Goal: Information Seeking & Learning: Learn about a topic

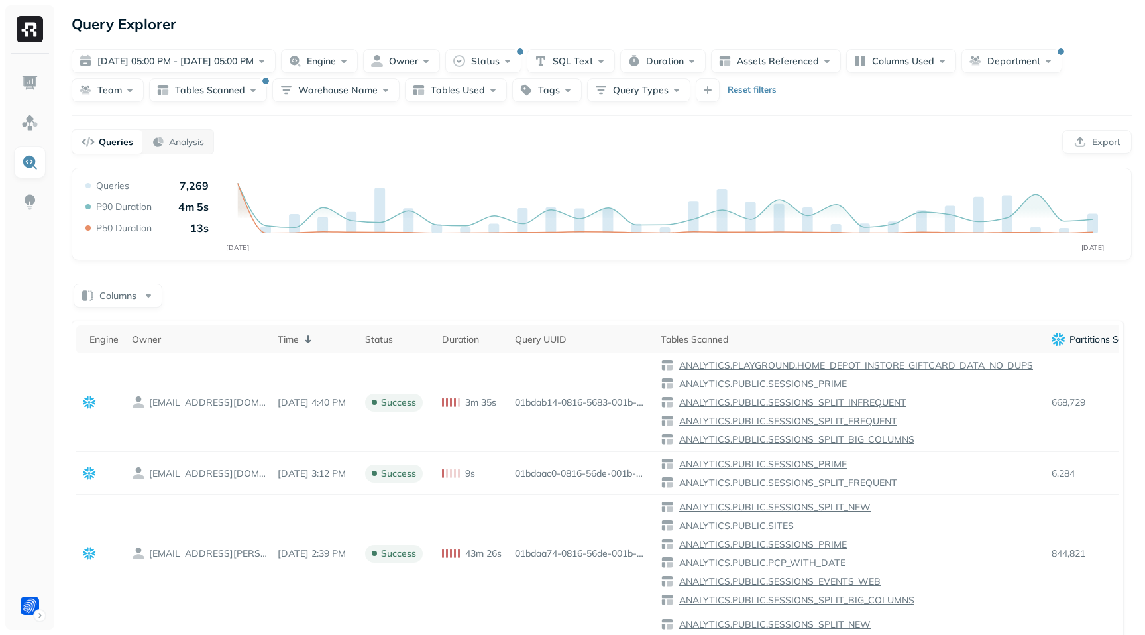
click at [740, 98] on div "Reset filters" at bounding box center [735, 90] width 81 height 24
click at [743, 91] on p "Reset filters" at bounding box center [751, 89] width 49 height 13
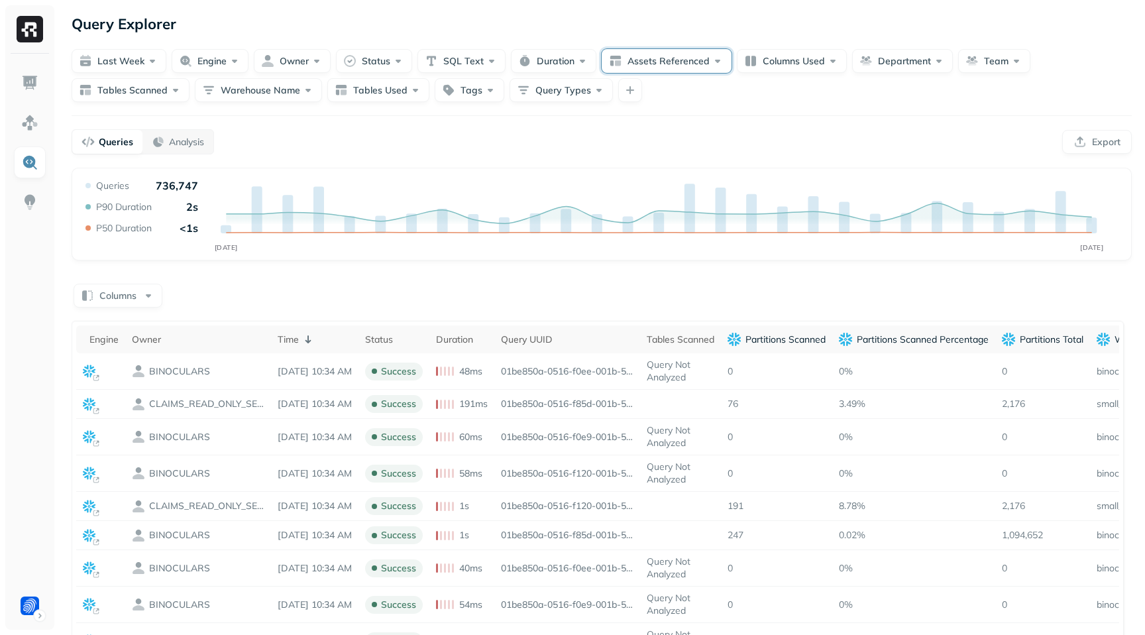
click at [693, 60] on button "Assets Referenced" at bounding box center [666, 61] width 130 height 24
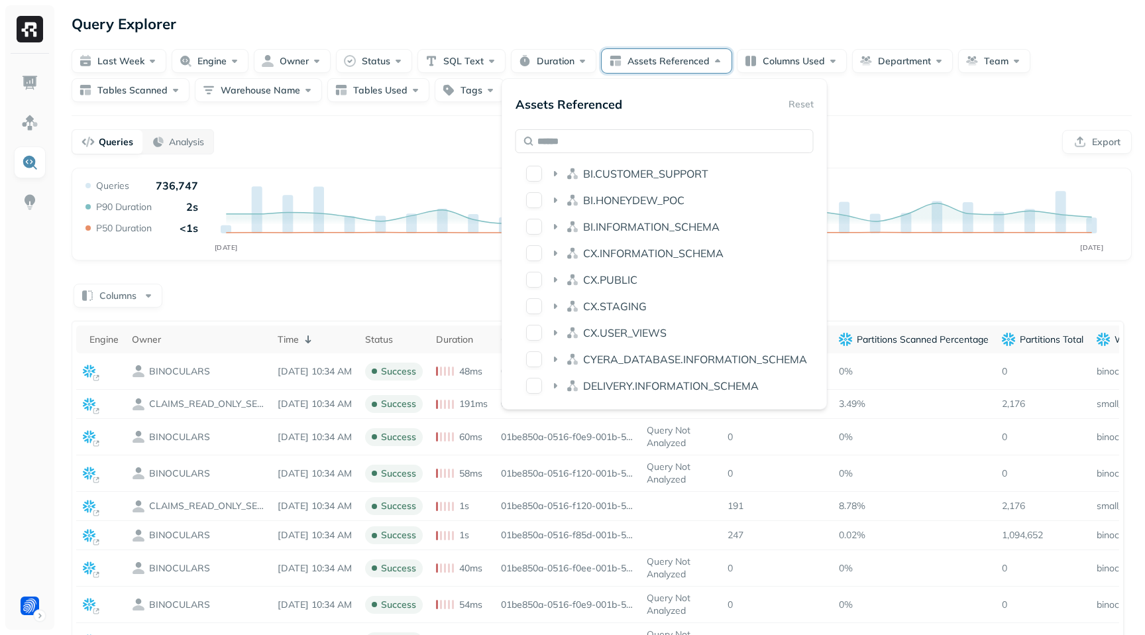
scroll to position [589, 0]
click at [555, 280] on icon at bounding box center [555, 278] width 3 height 5
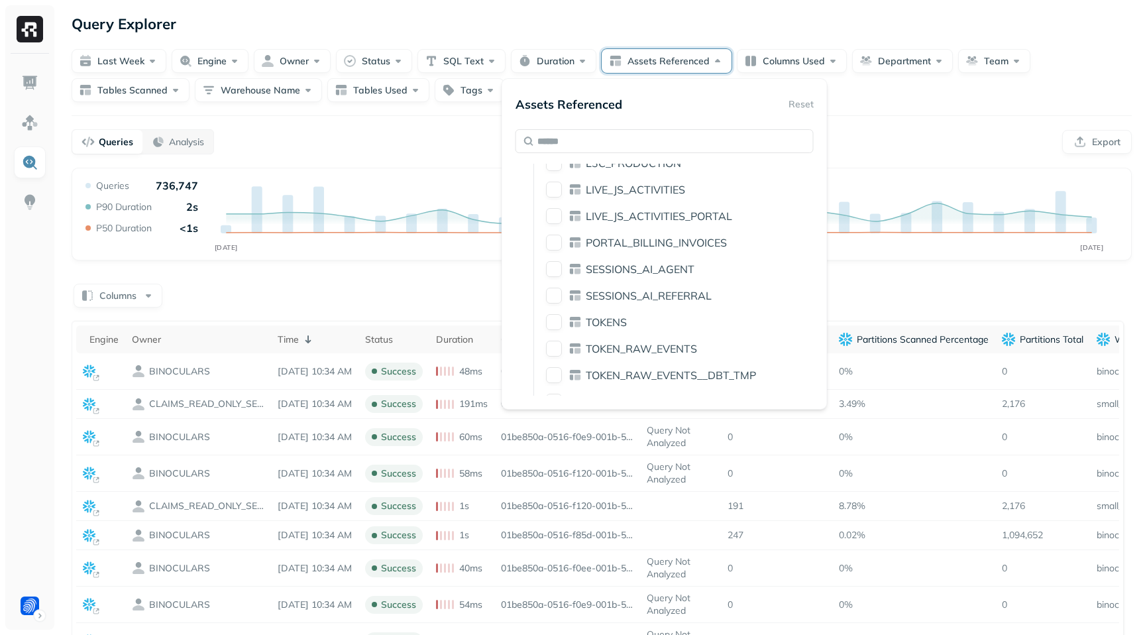
scroll to position [812, 0]
click at [551, 266] on button "SESSIONS_AI_AGENT" at bounding box center [554, 267] width 16 height 16
click at [552, 292] on button "SESSIONS_AI_REFERRAL" at bounding box center [554, 293] width 16 height 16
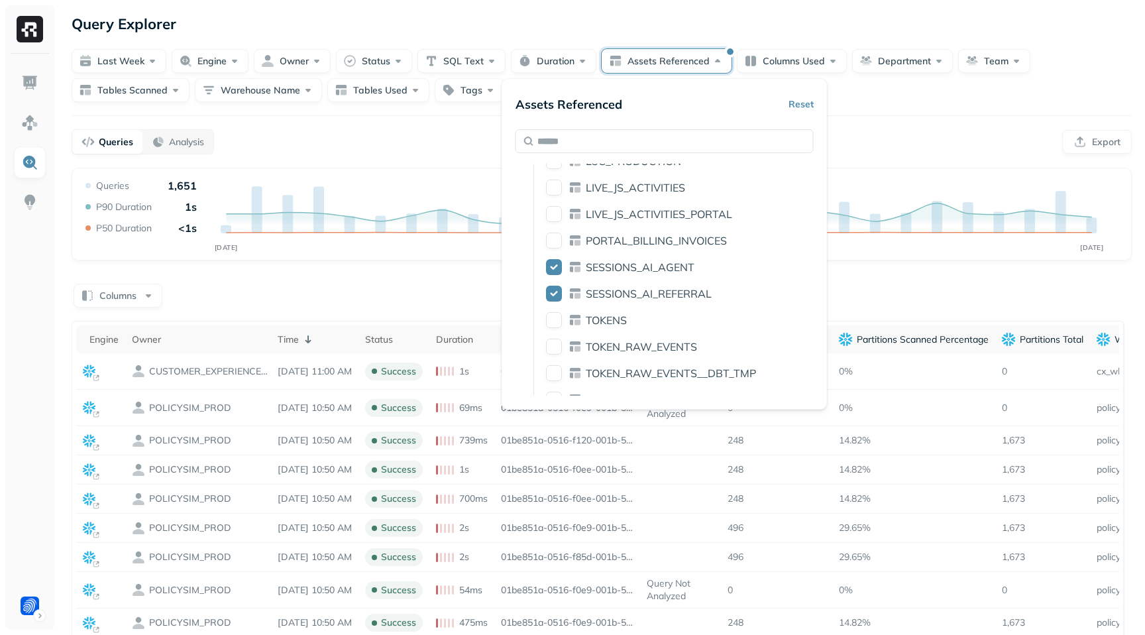
click at [879, 103] on div "Query Explorer Last week Engine Owner Status SQL Text Duration Assets Reference…" at bounding box center [601, 448] width 1086 height 896
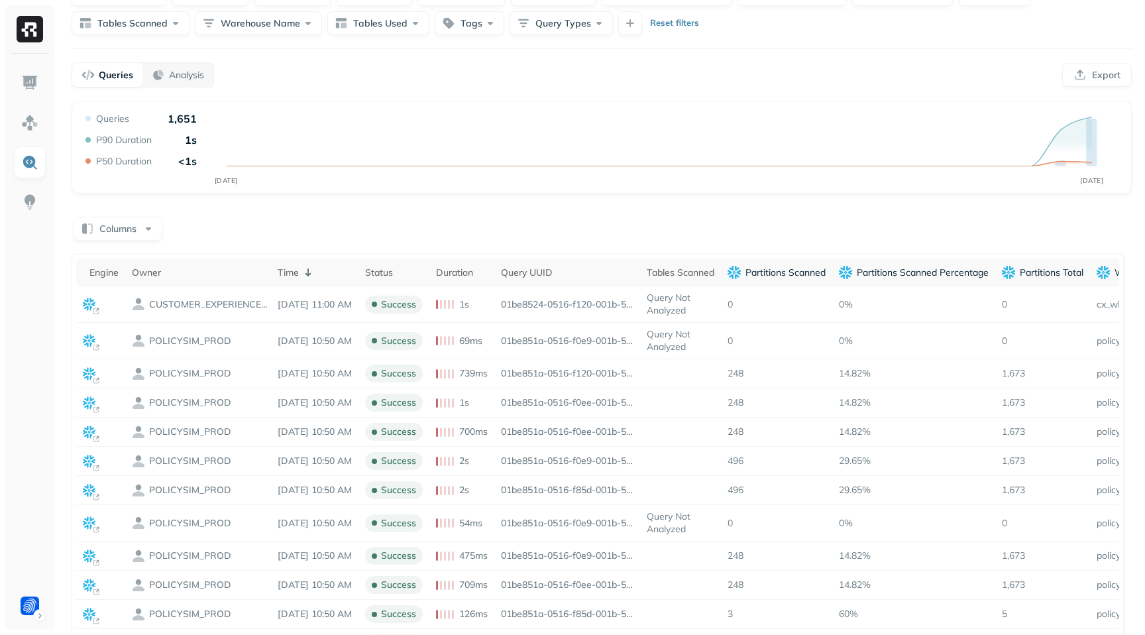
scroll to position [0, 0]
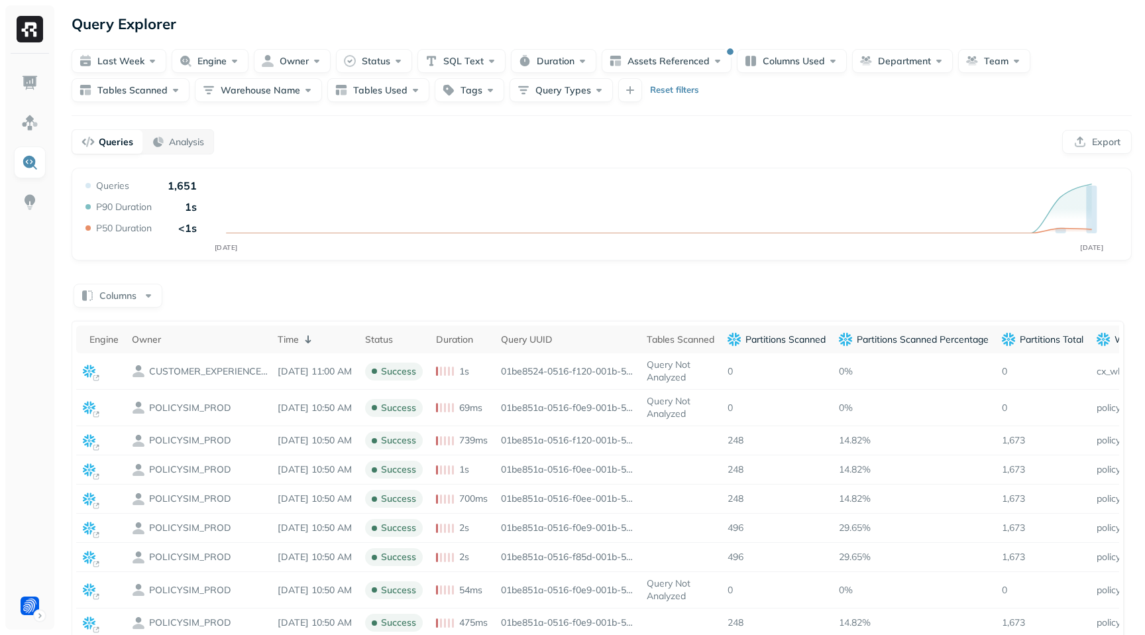
click at [550, 258] on div "Query Performance AUG 14 AUG 21 Queries 1,651 P90 Duration 1s P50 Duration <1s" at bounding box center [602, 214] width 1060 height 93
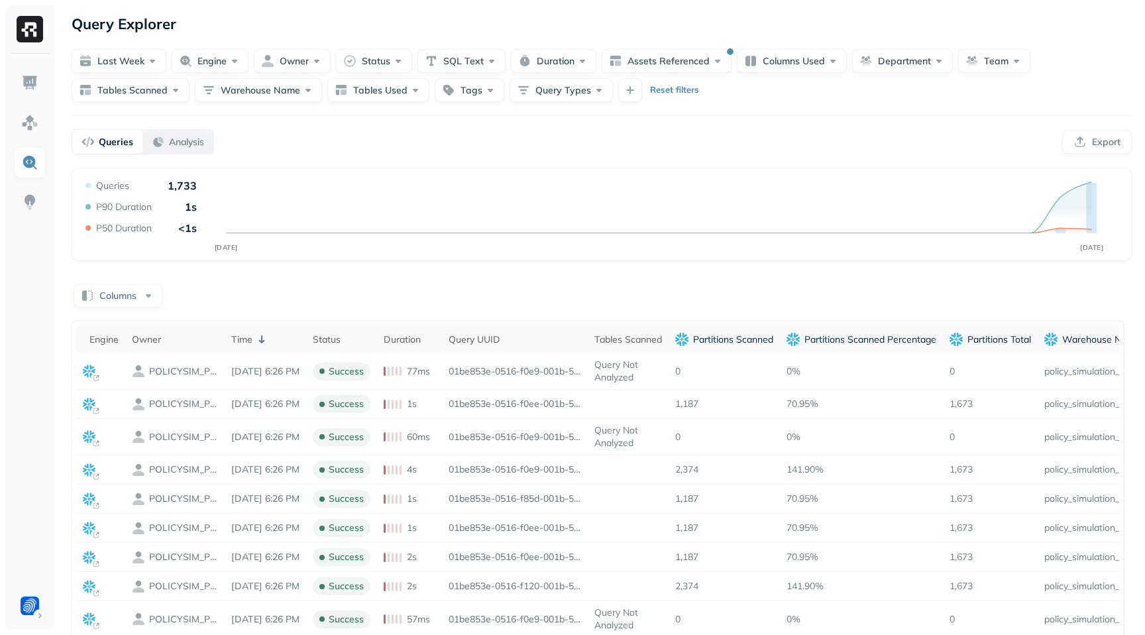
click at [193, 145] on p "Analysis" at bounding box center [186, 142] width 35 height 13
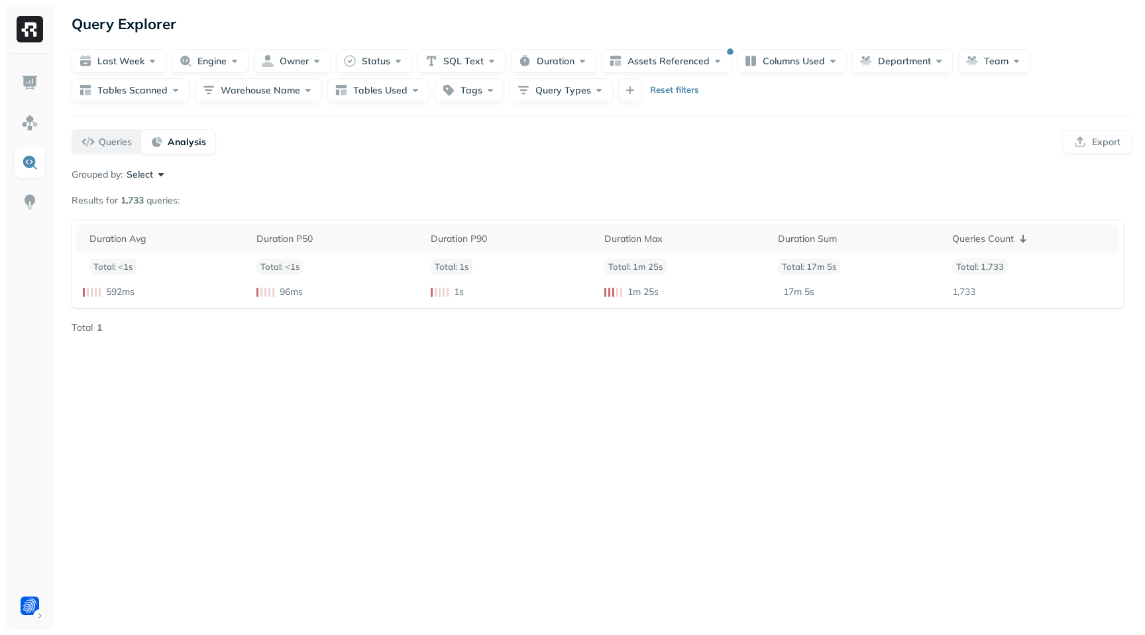
click at [113, 148] on button "Queries" at bounding box center [106, 142] width 69 height 24
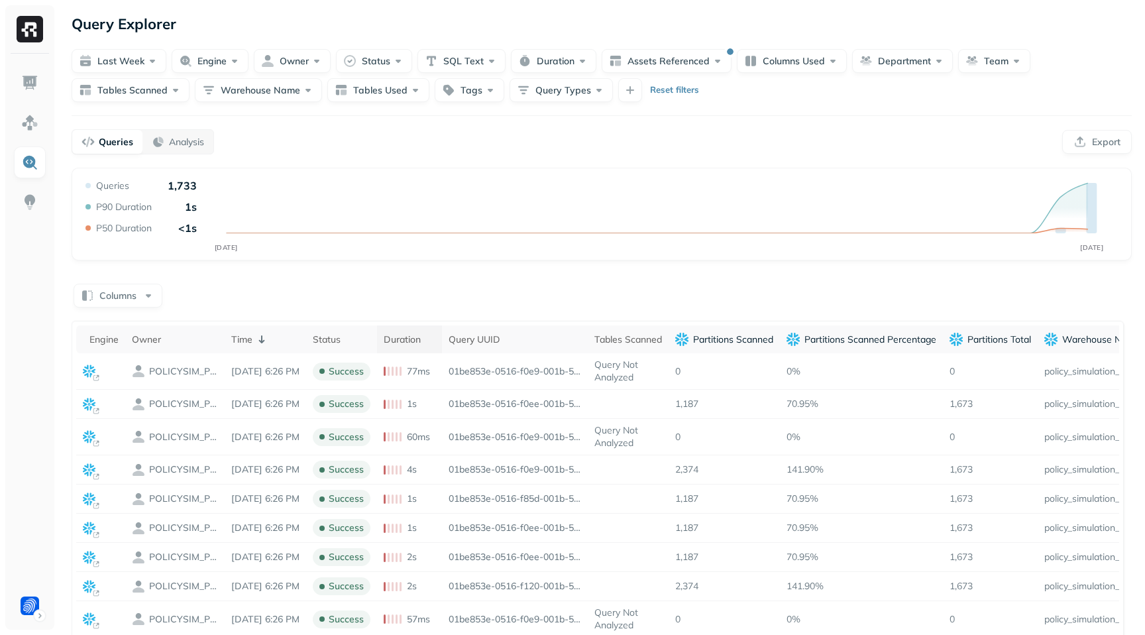
click at [427, 339] on div "Duration" at bounding box center [410, 339] width 52 height 13
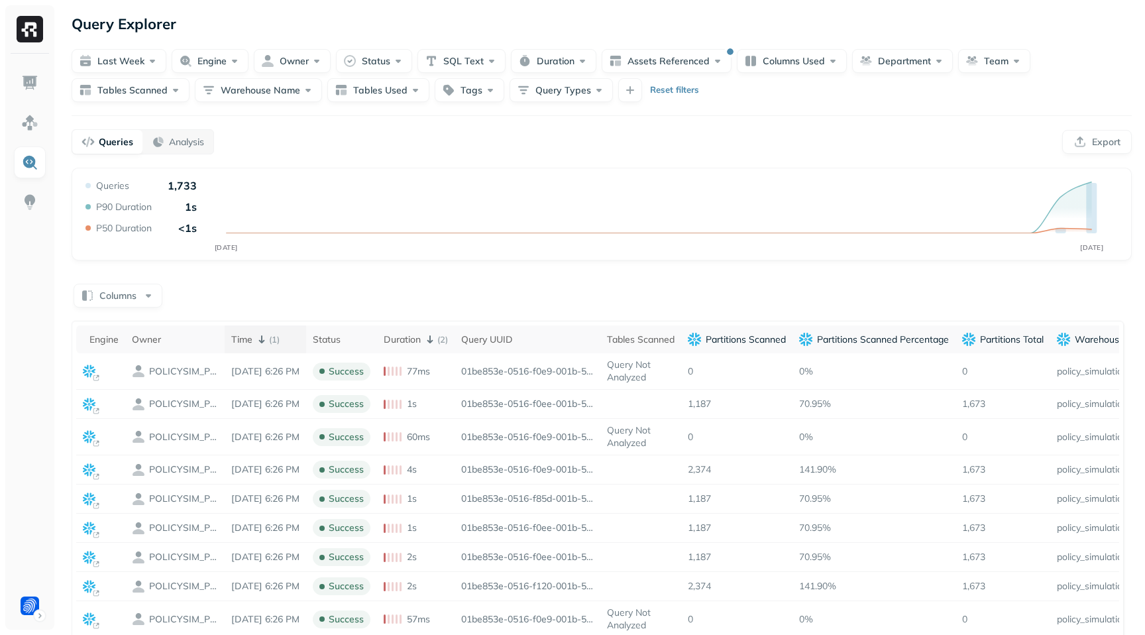
click at [274, 331] on th "Time ( 1 )" at bounding box center [265, 339] width 81 height 28
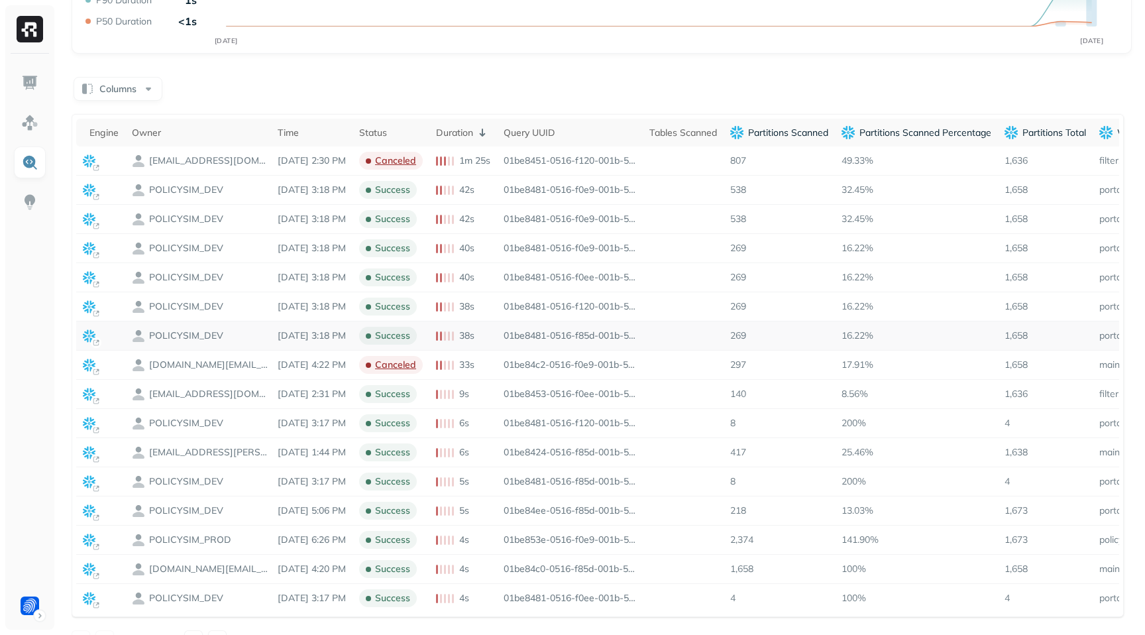
scroll to position [232, 0]
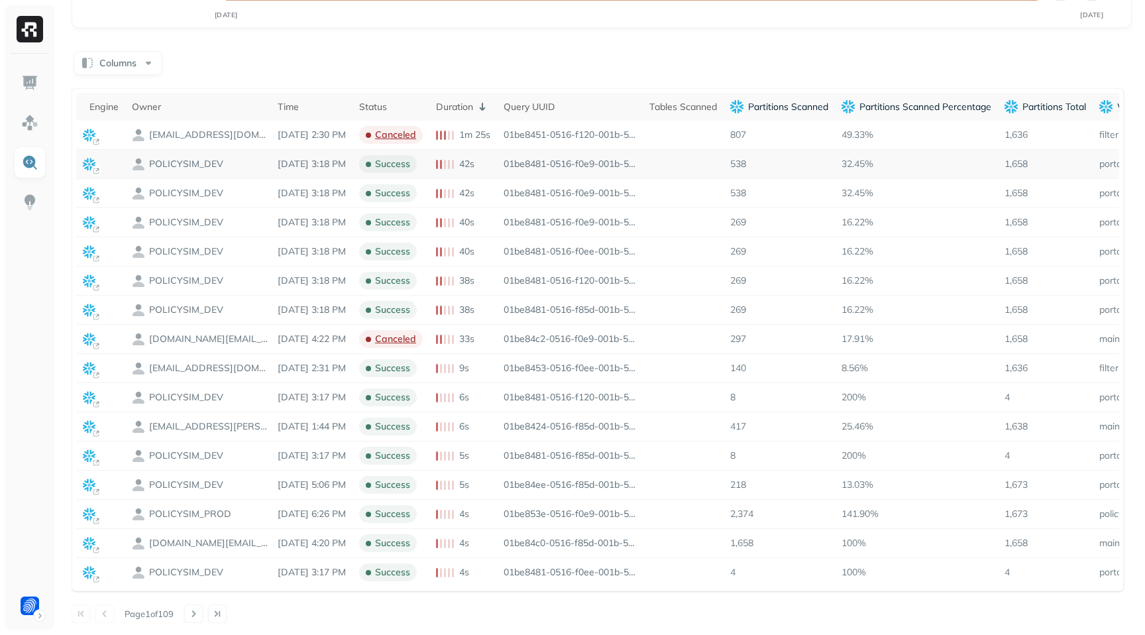
click at [87, 170] on icon at bounding box center [89, 164] width 13 height 13
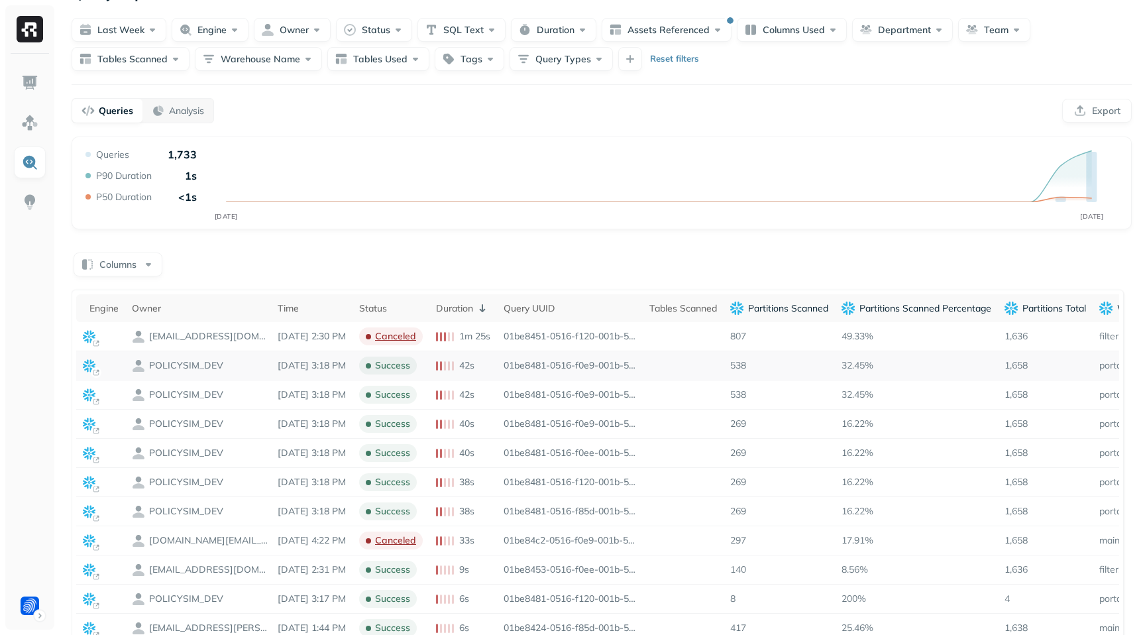
scroll to position [0, 0]
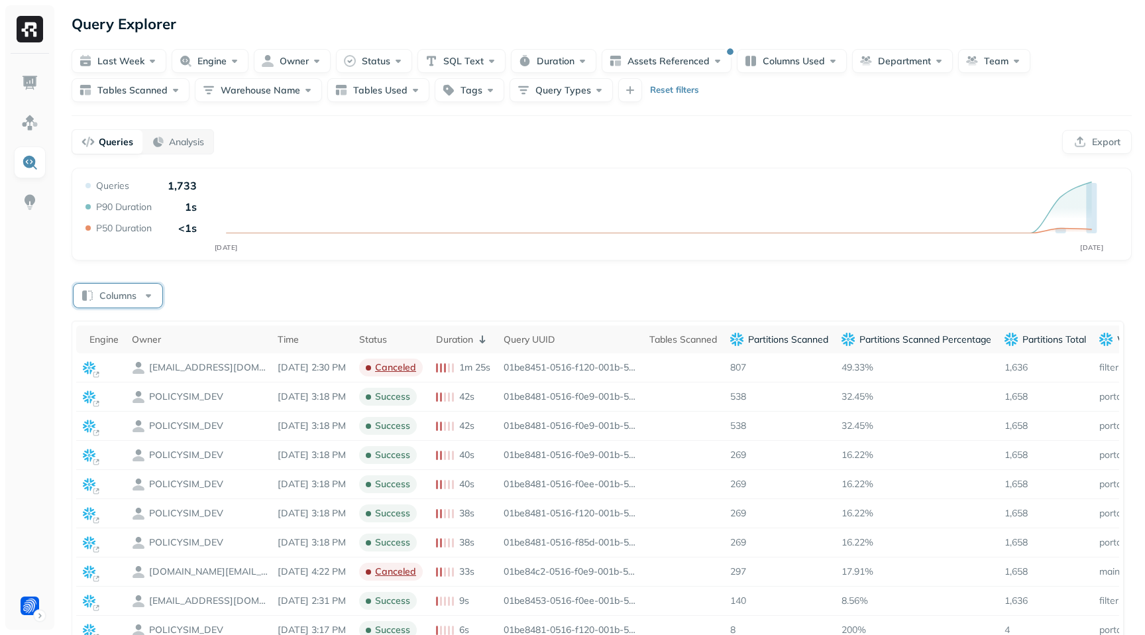
click at [142, 293] on button "Columns" at bounding box center [118, 295] width 89 height 24
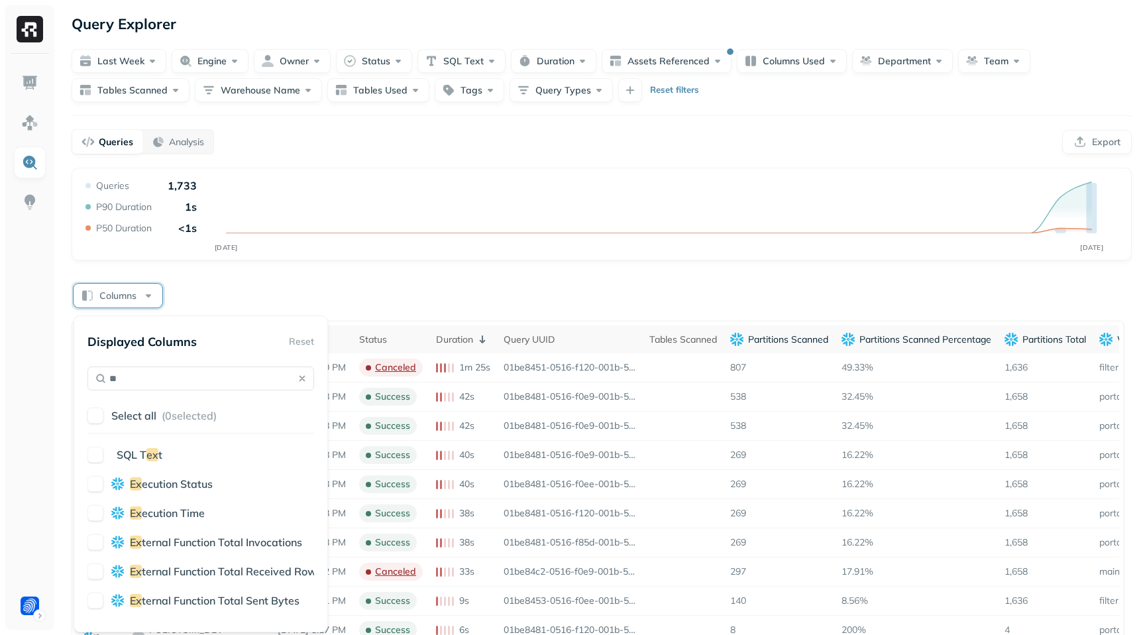
type input "**"
click at [98, 517] on button "button" at bounding box center [95, 513] width 16 height 16
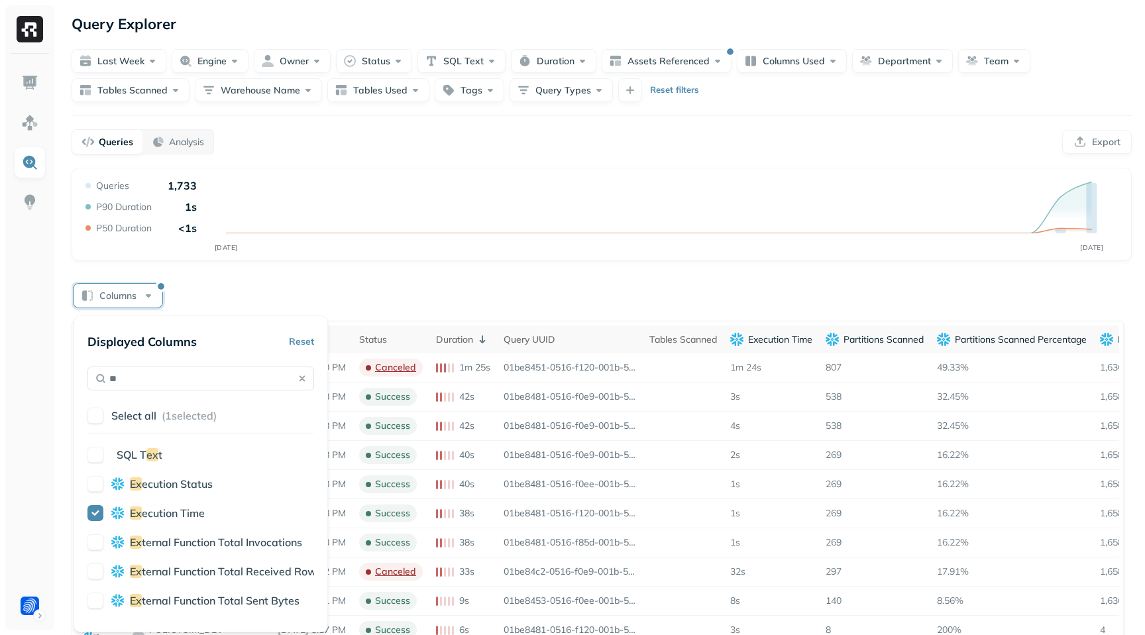
click at [278, 282] on div "Columns" at bounding box center [602, 295] width 1060 height 26
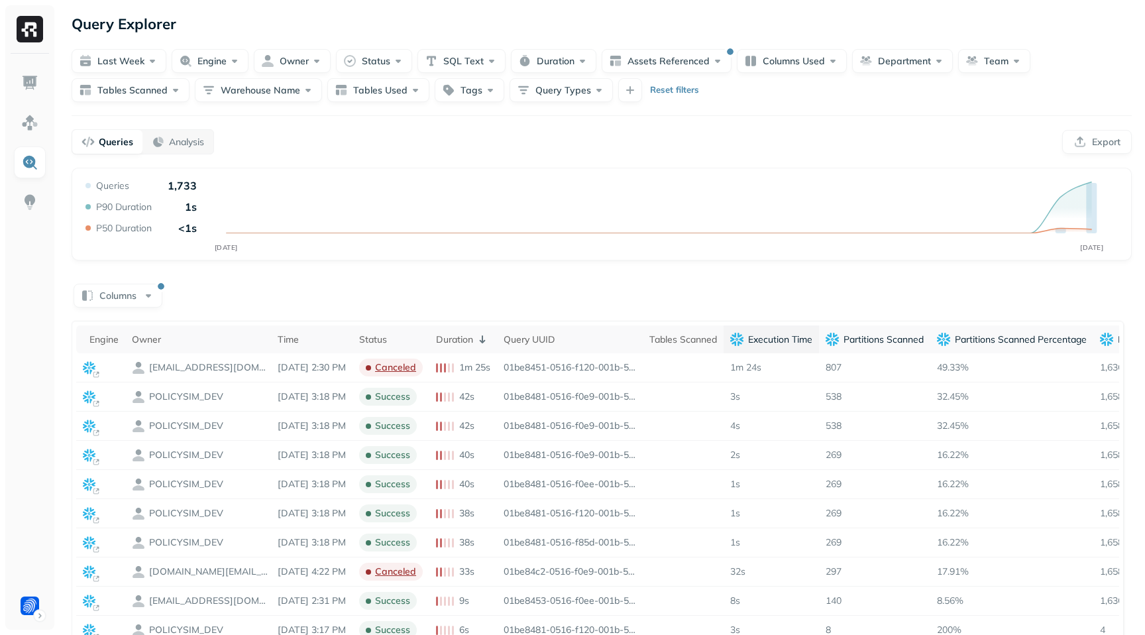
click at [812, 344] on p "Execution Time" at bounding box center [780, 339] width 64 height 13
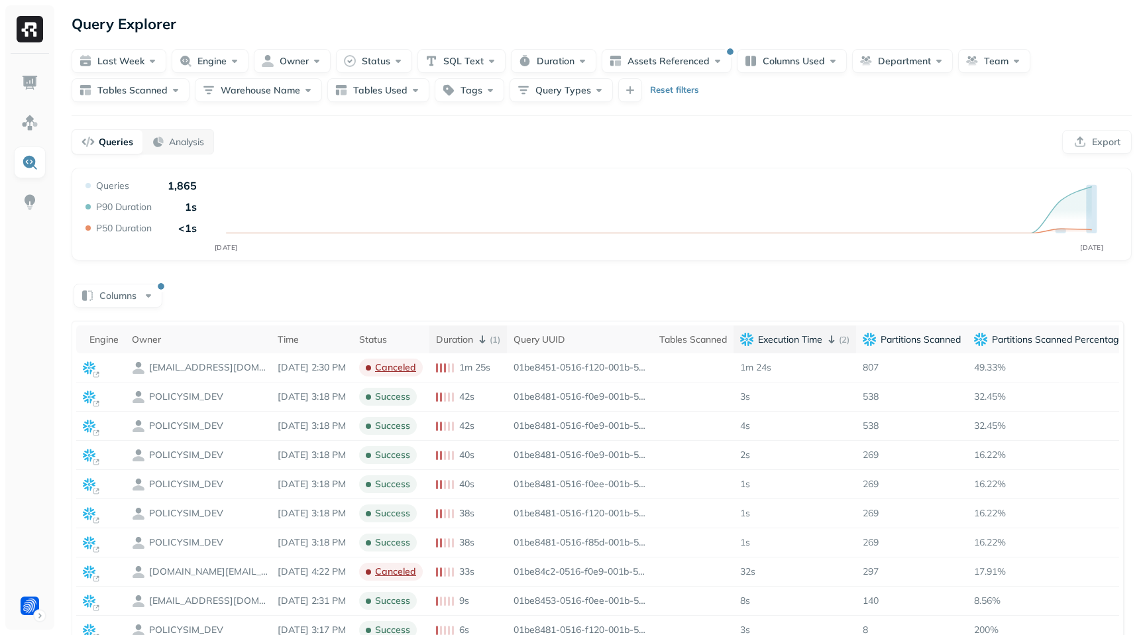
click at [500, 341] on p "( 1 )" at bounding box center [494, 339] width 11 height 13
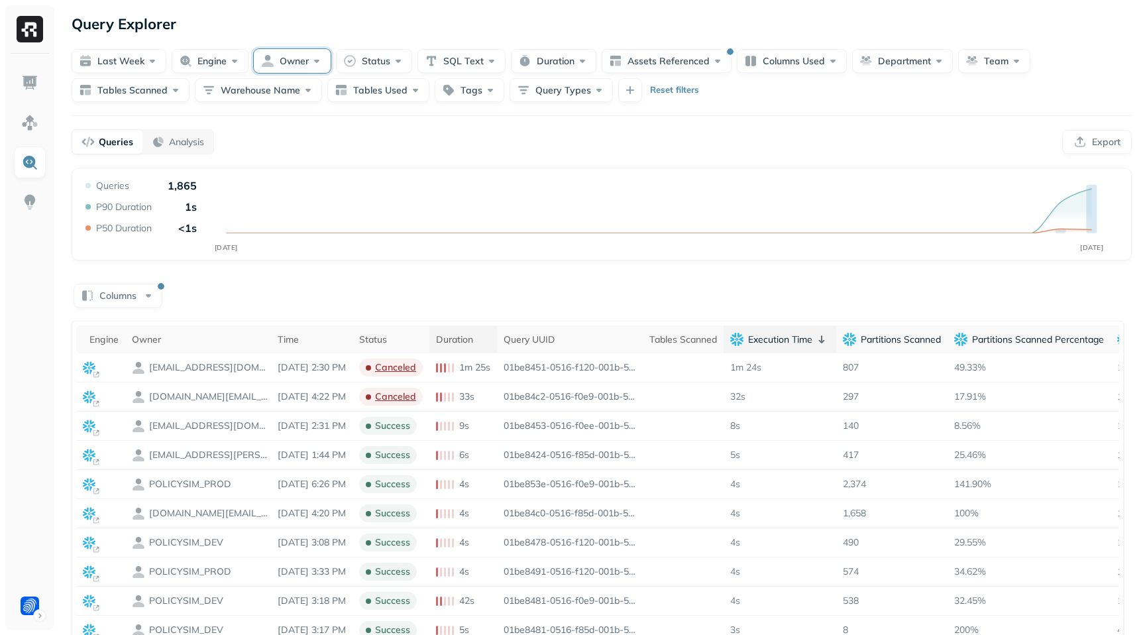
click at [305, 60] on button "Owner" at bounding box center [292, 61] width 77 height 24
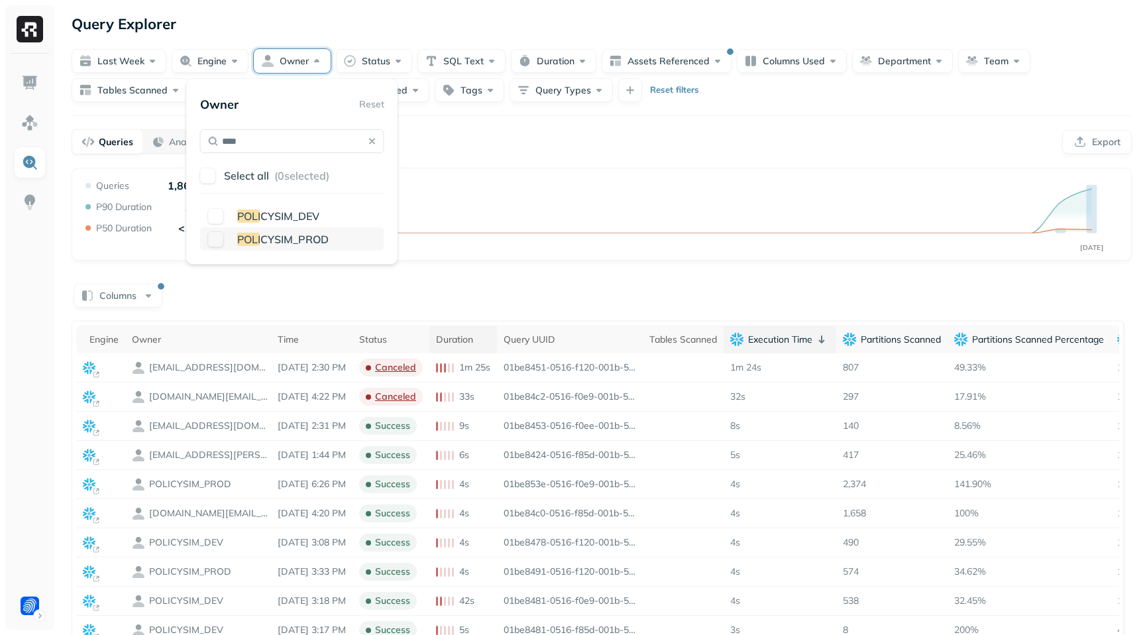
type input "****"
click at [215, 235] on button "button" at bounding box center [216, 239] width 16 height 16
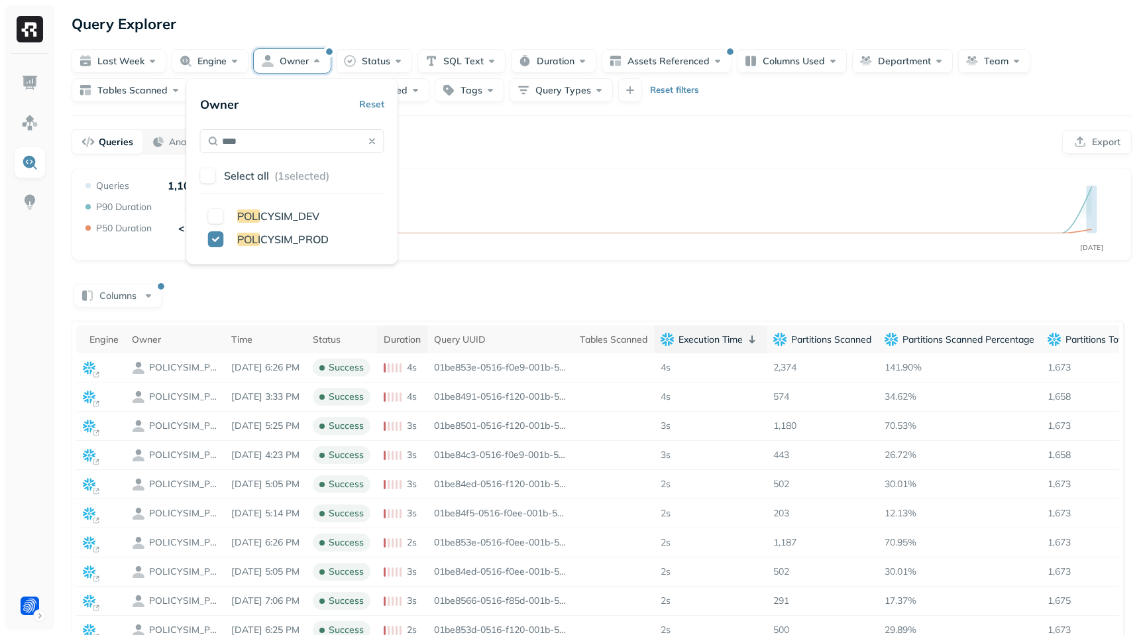
click at [440, 144] on div "Queries Analysis Export" at bounding box center [602, 141] width 1060 height 25
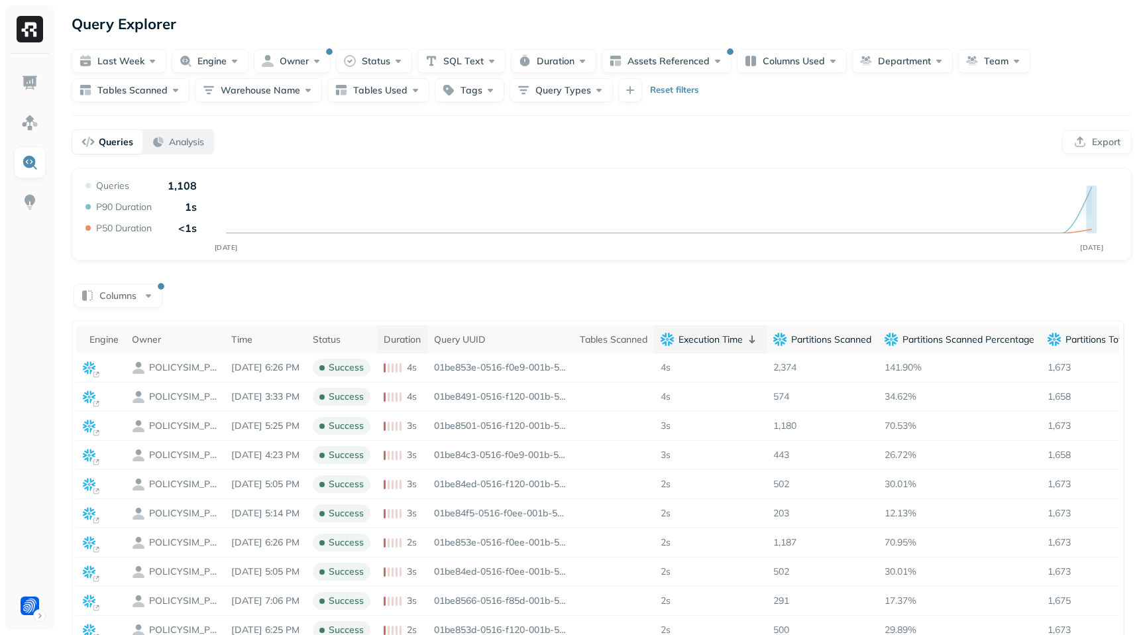
click at [186, 145] on p "Analysis" at bounding box center [186, 142] width 35 height 13
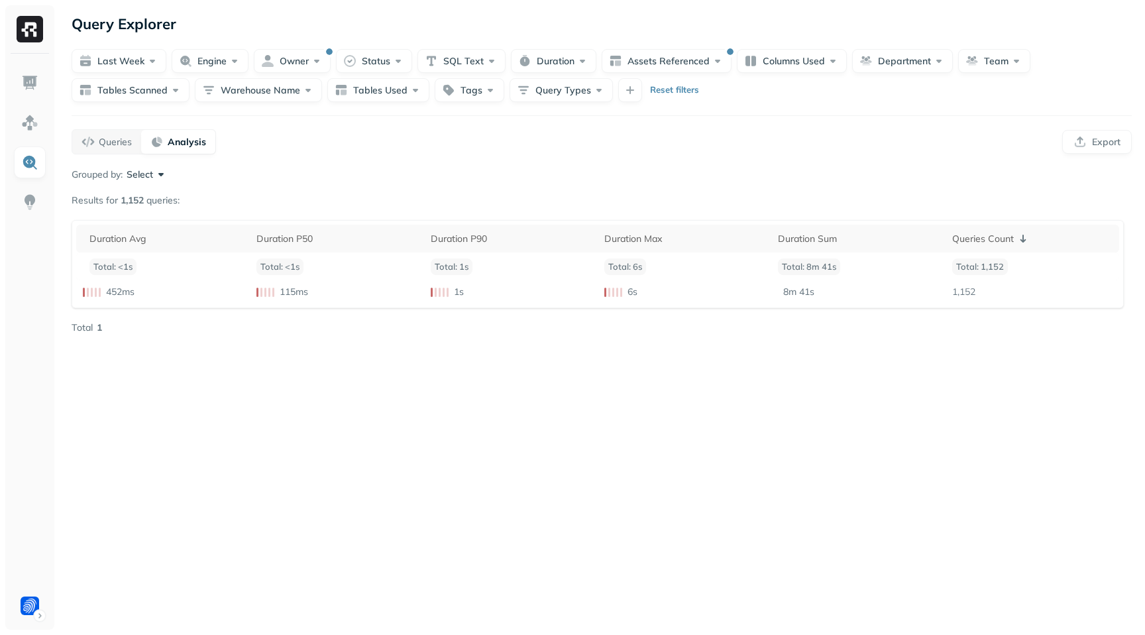
click at [151, 173] on button "Select" at bounding box center [147, 174] width 41 height 13
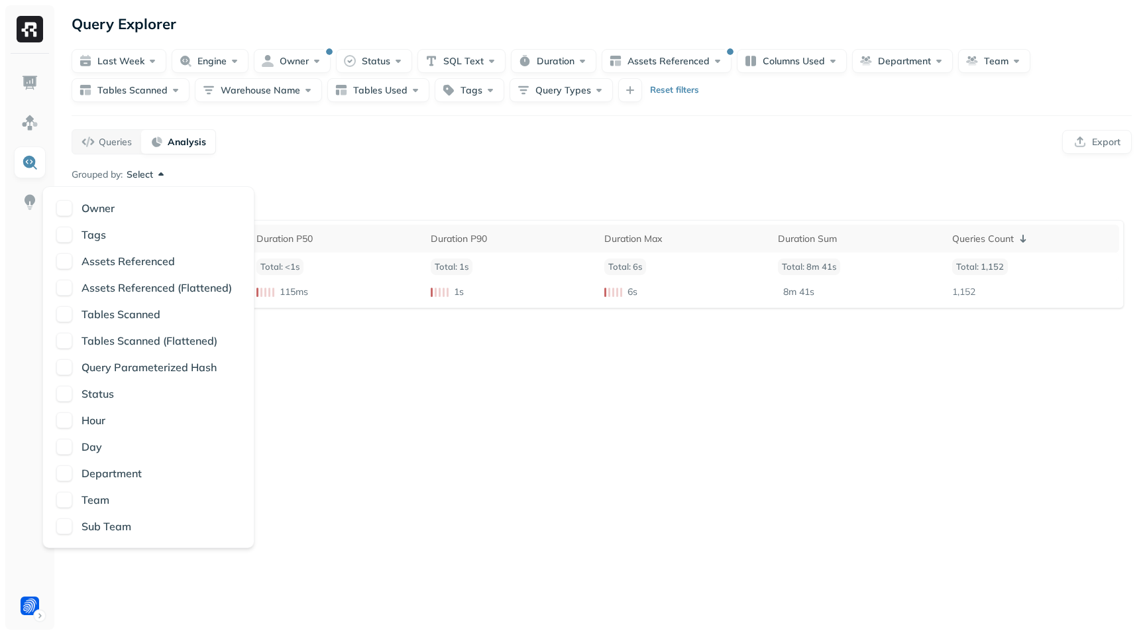
click at [274, 172] on div "Grouped by: Select" at bounding box center [602, 174] width 1060 height 13
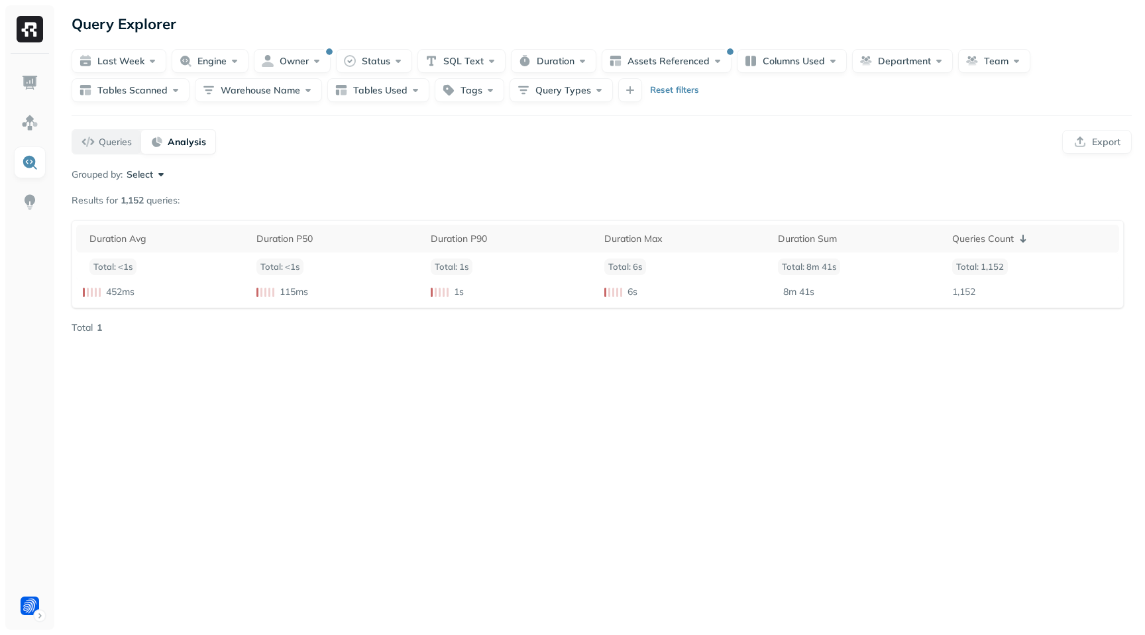
click at [107, 147] on p "Queries" at bounding box center [115, 142] width 33 height 13
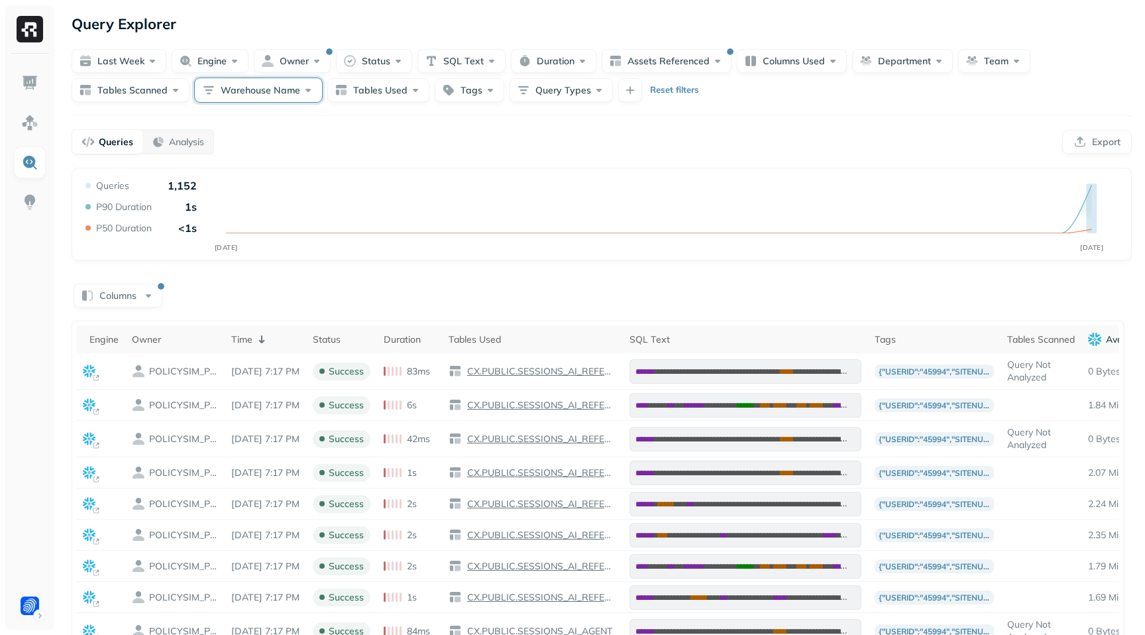
click at [308, 87] on button "Warehouse Name" at bounding box center [258, 90] width 127 height 24
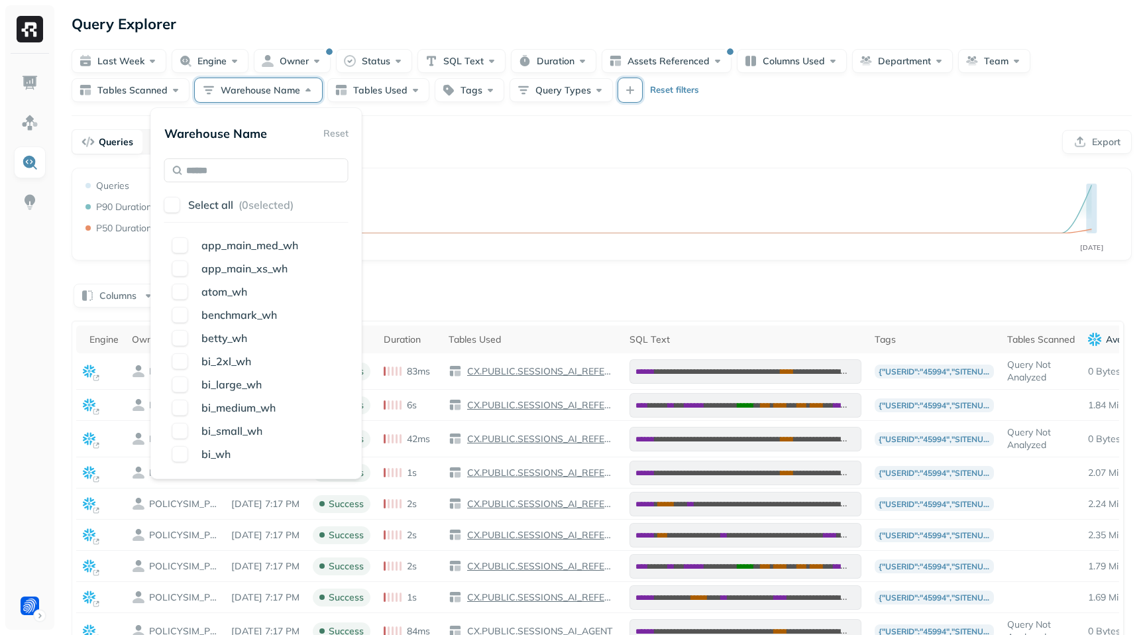
click at [624, 89] on button "button" at bounding box center [630, 90] width 24 height 24
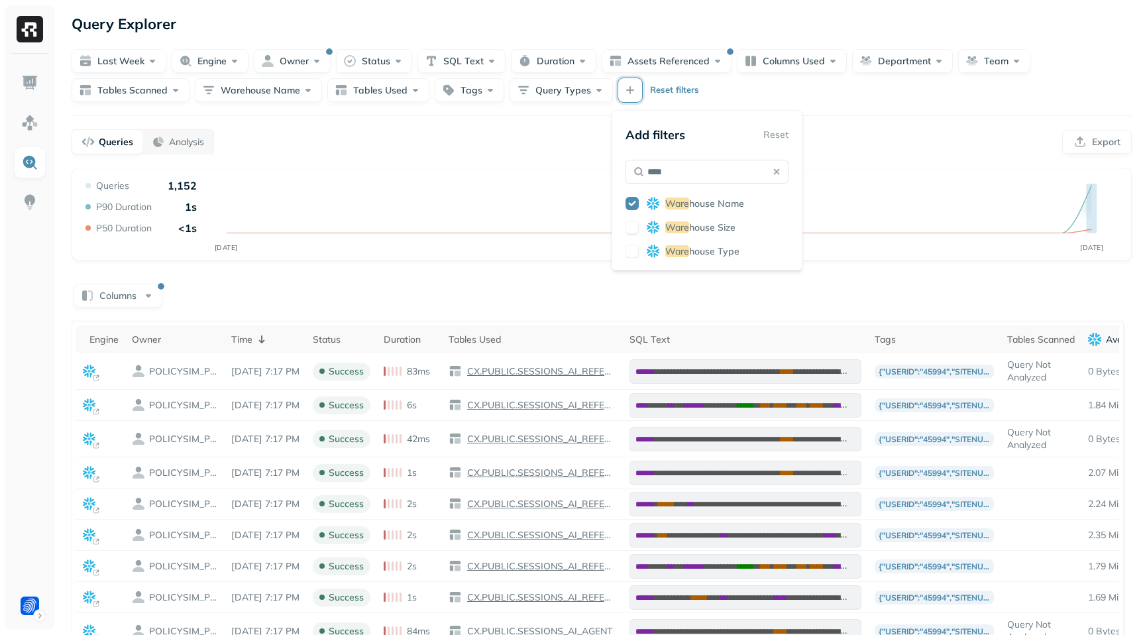
type input "****"
click at [638, 225] on button "button" at bounding box center [631, 227] width 13 height 13
click at [860, 83] on div "Last week Engine Owner Status SQL Text Duration Assets Referenced Columns Used …" at bounding box center [602, 75] width 1060 height 53
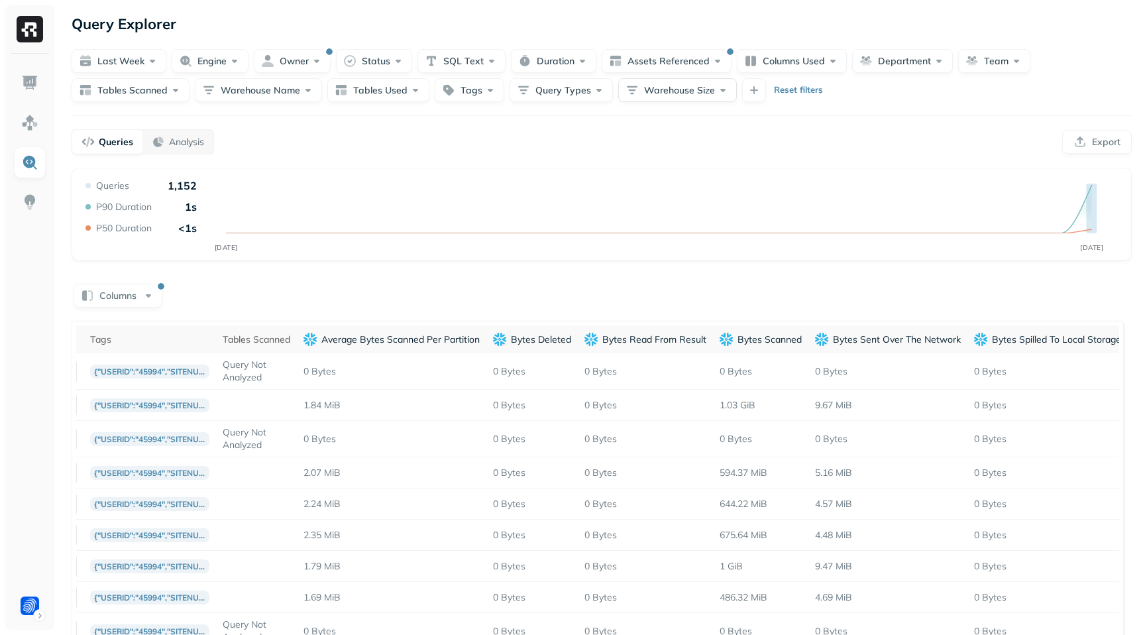
scroll to position [0, 785]
click at [688, 94] on button "Warehouse Size" at bounding box center [677, 90] width 119 height 24
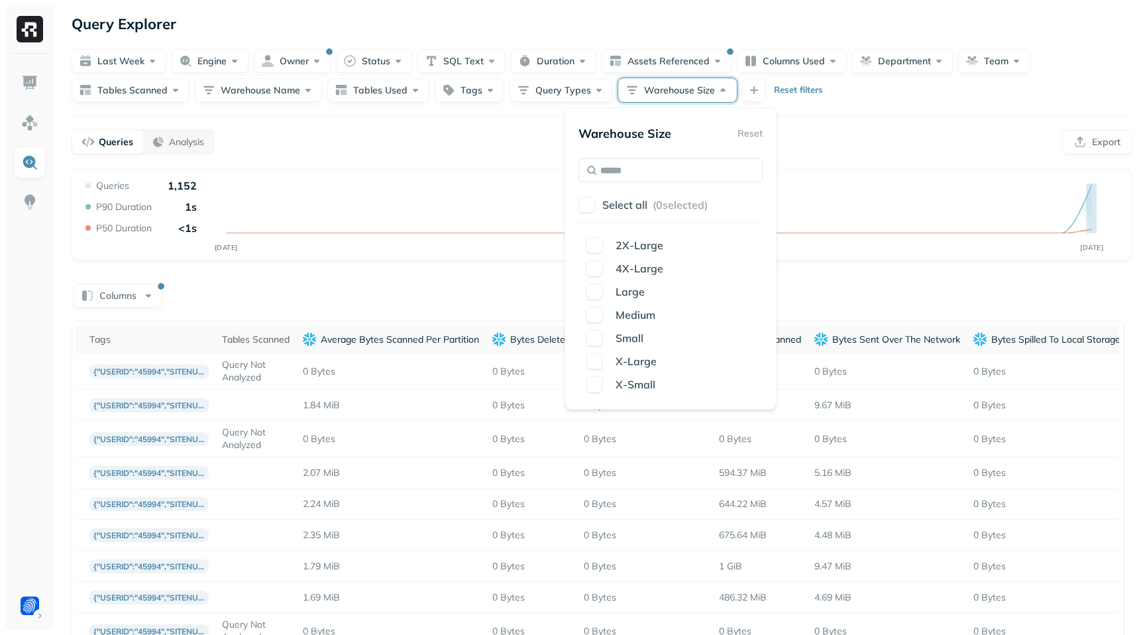
click at [498, 168] on div "Query Performance AUG [DATE] Queries 1,152 P90 Duration 1s P50 Duration <1s" at bounding box center [602, 214] width 1060 height 93
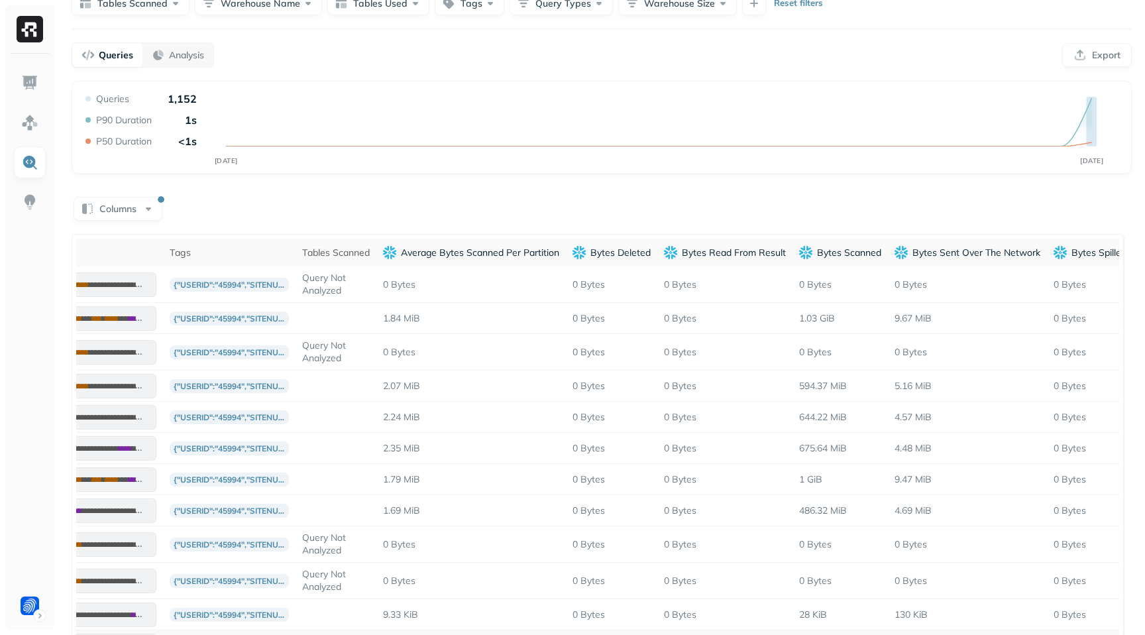
scroll to position [0, 0]
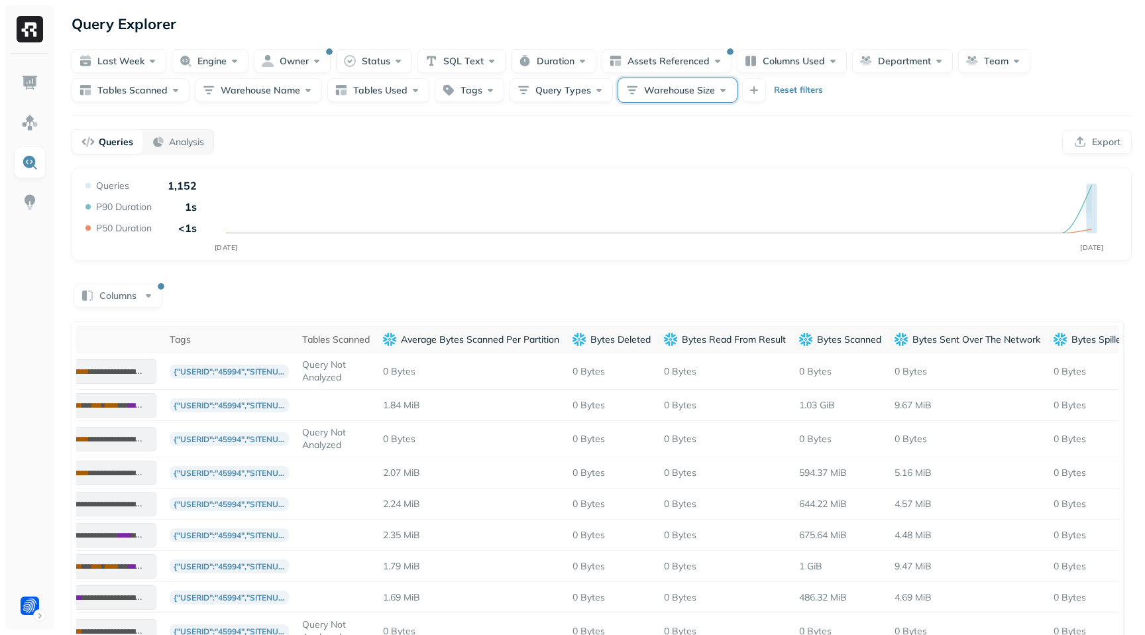
click at [705, 95] on button "Warehouse Size" at bounding box center [677, 90] width 119 height 24
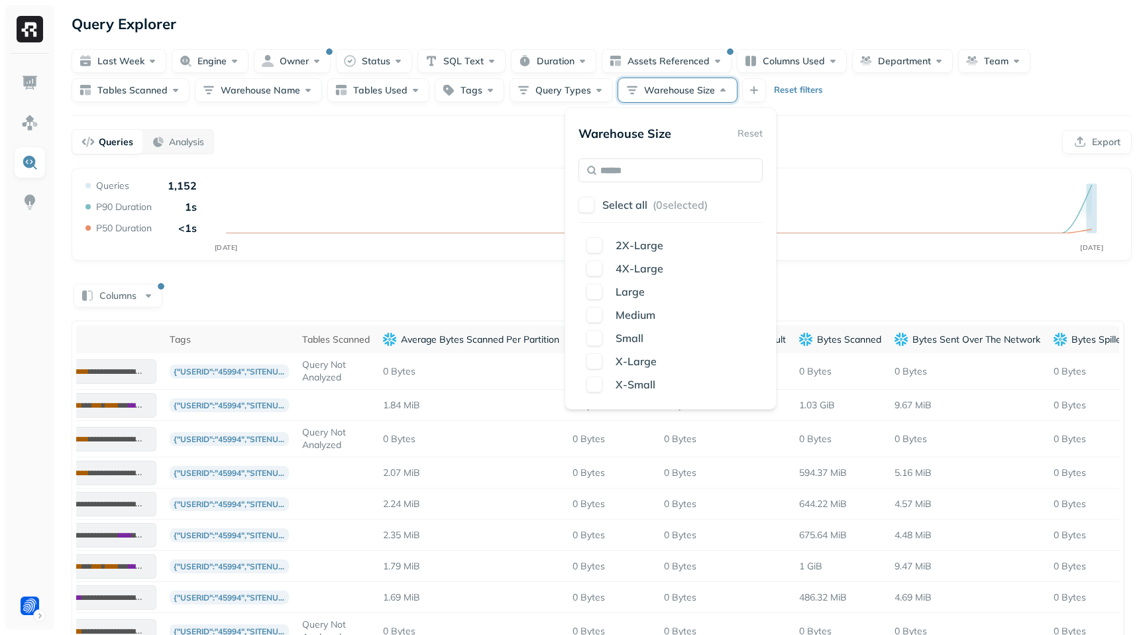
click at [585, 205] on button "button" at bounding box center [586, 205] width 16 height 16
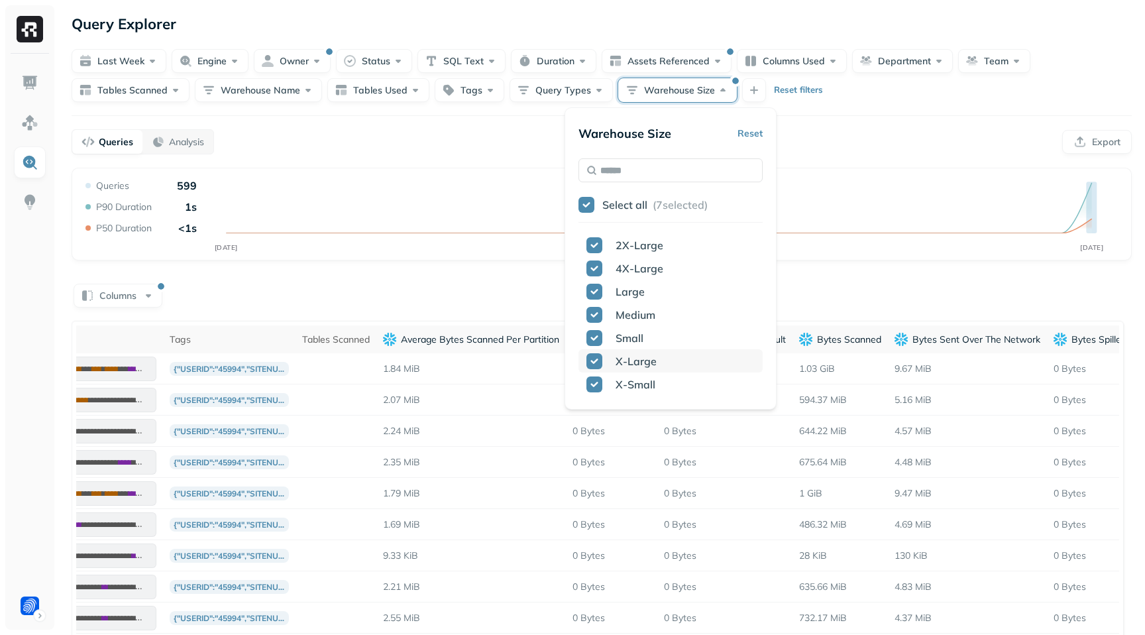
click at [595, 362] on button "button" at bounding box center [594, 361] width 16 height 16
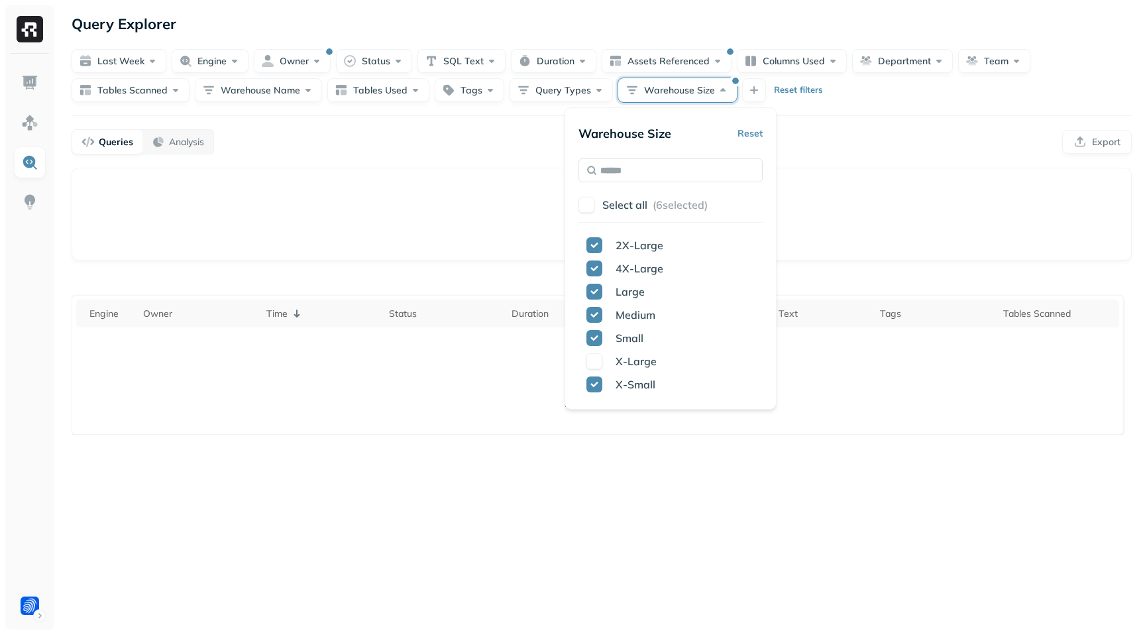
click at [834, 180] on div "No data to display" at bounding box center [601, 218] width 1037 height 79
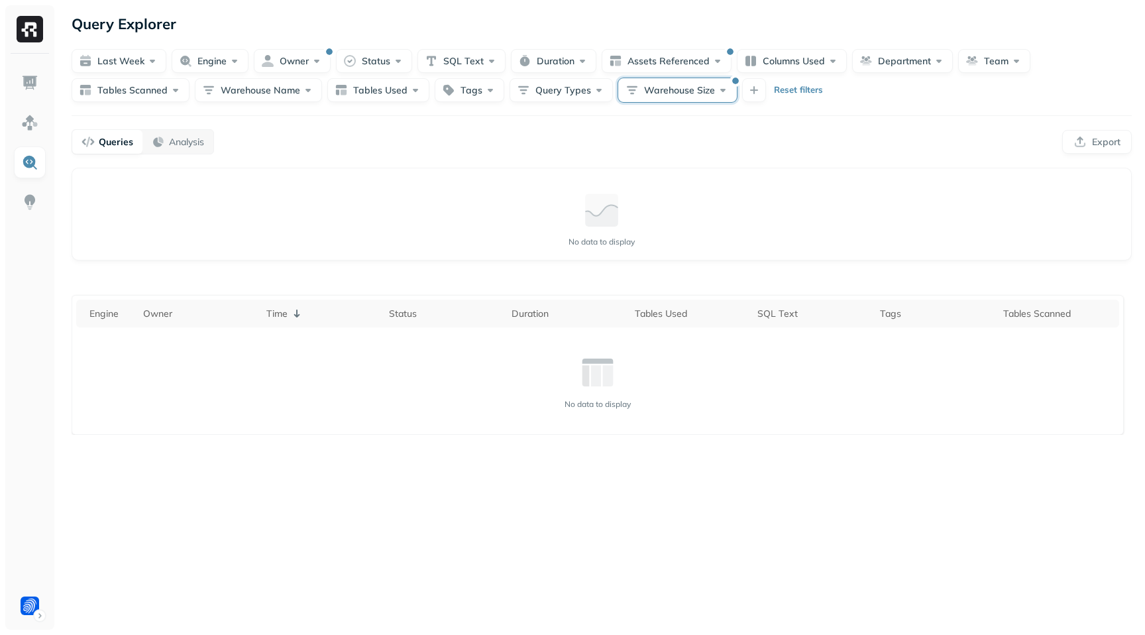
click at [676, 100] on button "Warehouse Size" at bounding box center [677, 90] width 119 height 24
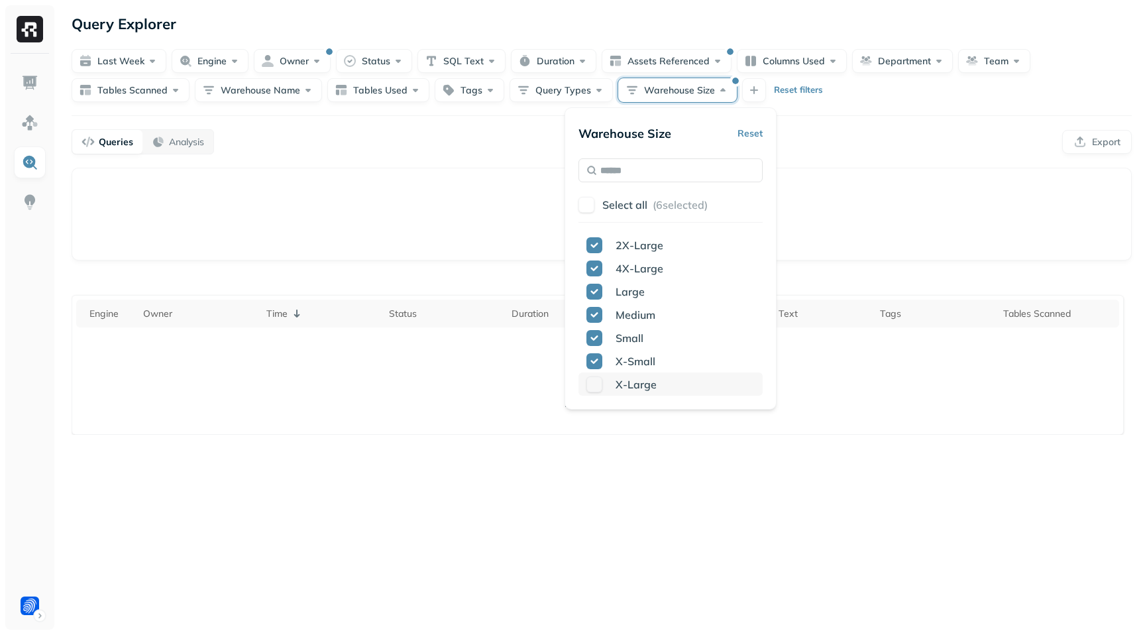
click at [594, 390] on button "button" at bounding box center [594, 384] width 16 height 16
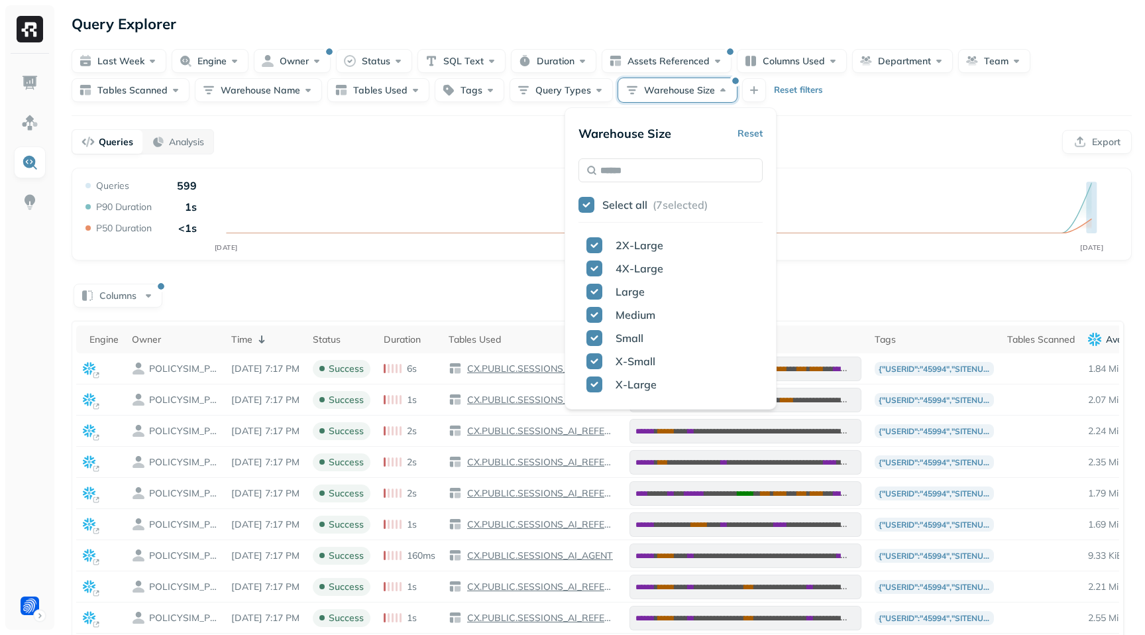
click at [755, 128] on button "Reset" at bounding box center [749, 133] width 25 height 24
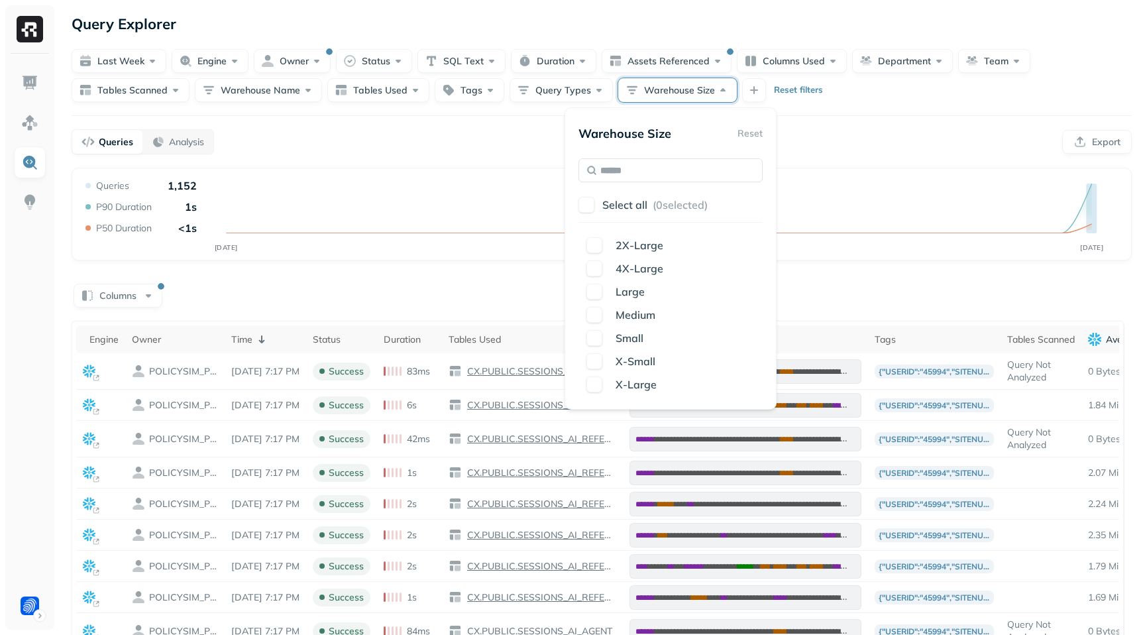
click at [831, 123] on div "Query Explorer Last week Engine Owner Status SQL Text Duration Assets Reference…" at bounding box center [601, 460] width 1086 height 920
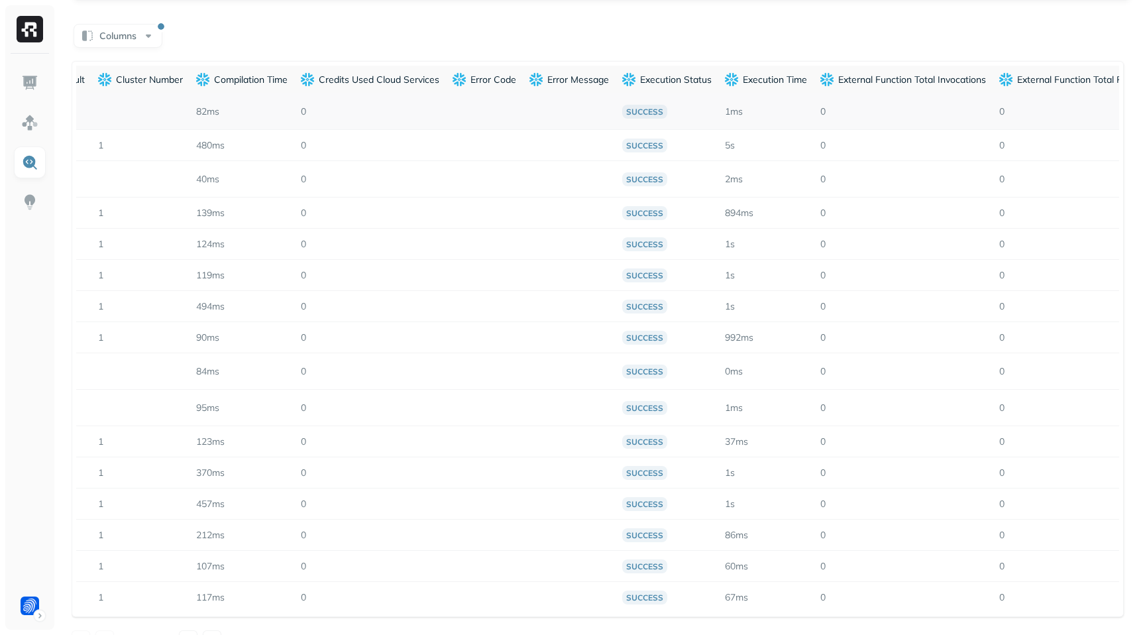
scroll to position [0, 2218]
click at [805, 81] on p "Execution Time" at bounding box center [773, 80] width 64 height 13
click at [774, 78] on p "Execution Time" at bounding box center [773, 80] width 64 height 13
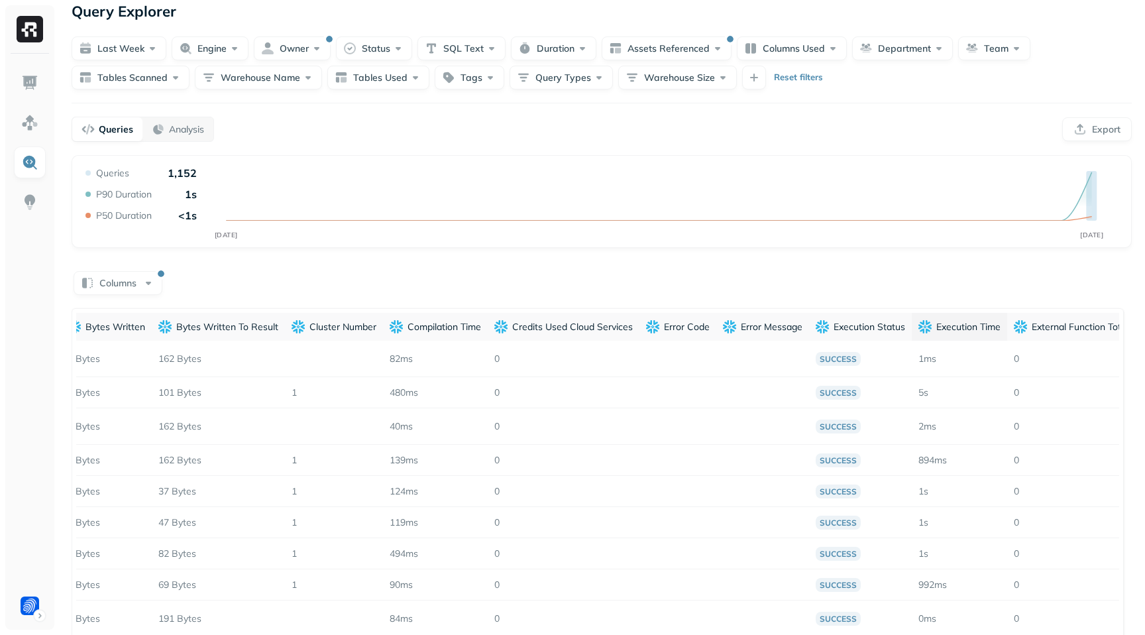
scroll to position [0, 0]
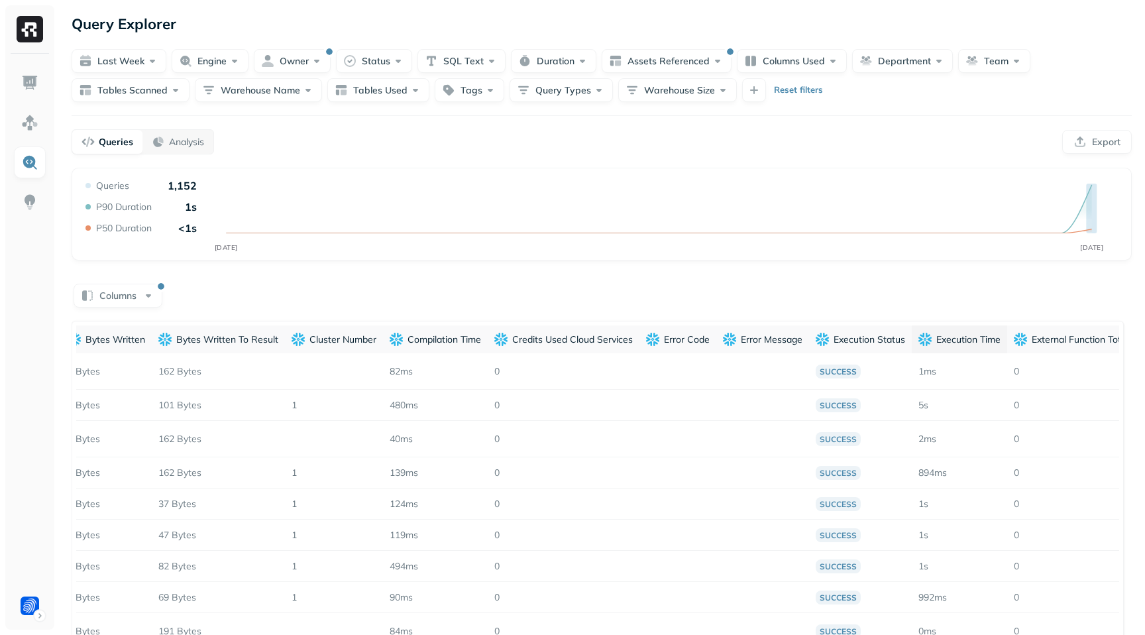
click at [999, 337] on p "Execution Time" at bounding box center [968, 339] width 64 height 13
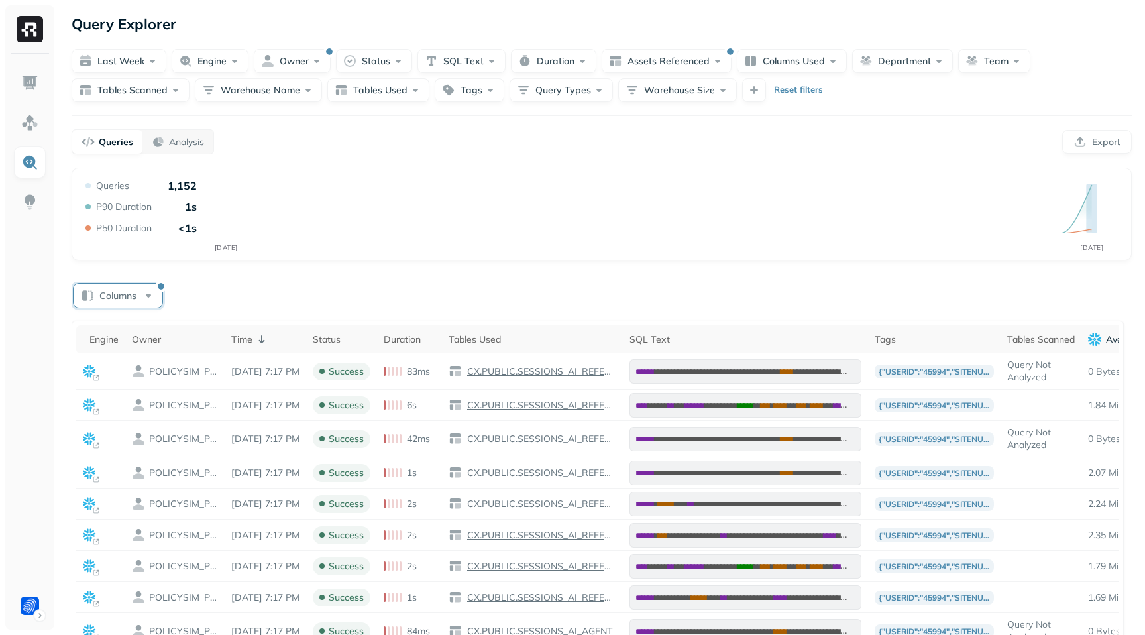
click at [148, 292] on button "Columns" at bounding box center [118, 295] width 89 height 24
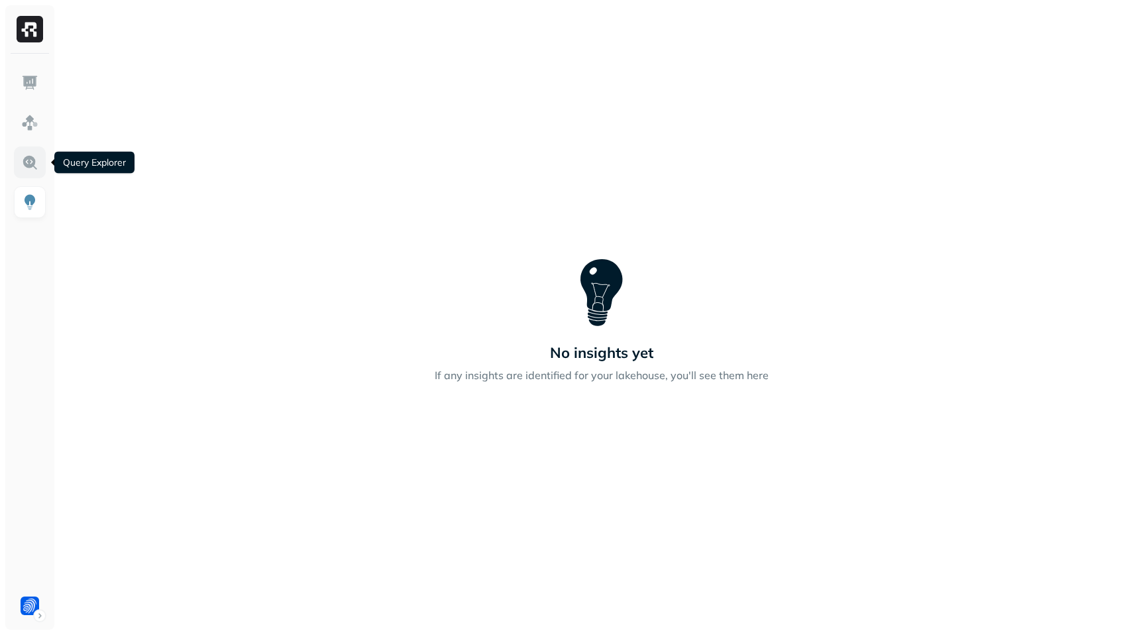
click at [27, 174] on link at bounding box center [30, 162] width 32 height 32
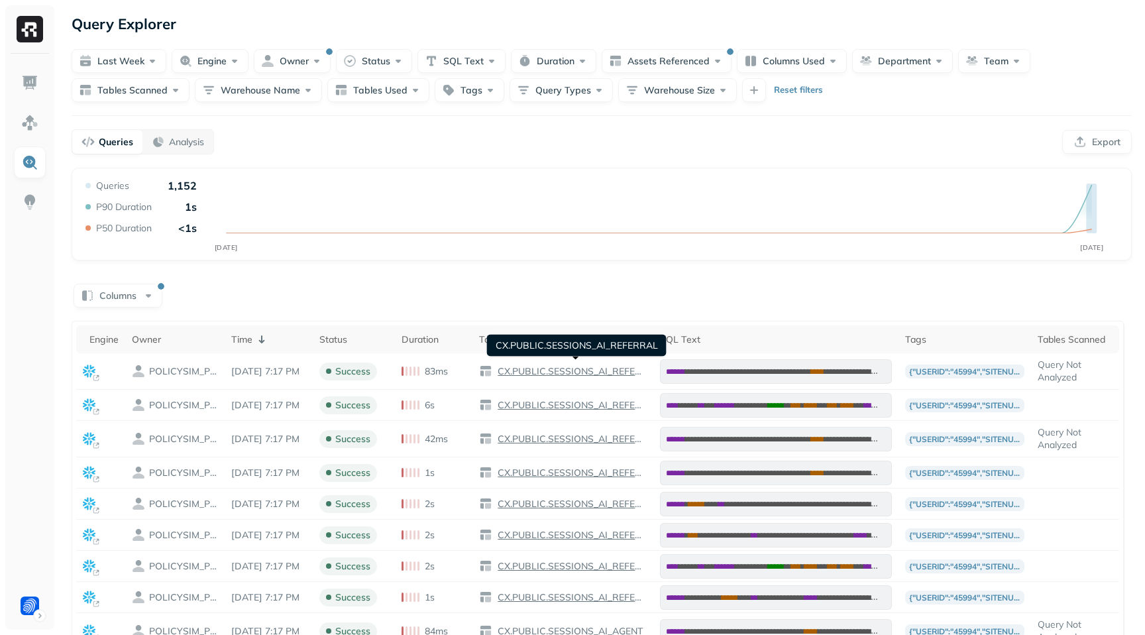
click at [525, 289] on div "Columns" at bounding box center [602, 295] width 1060 height 26
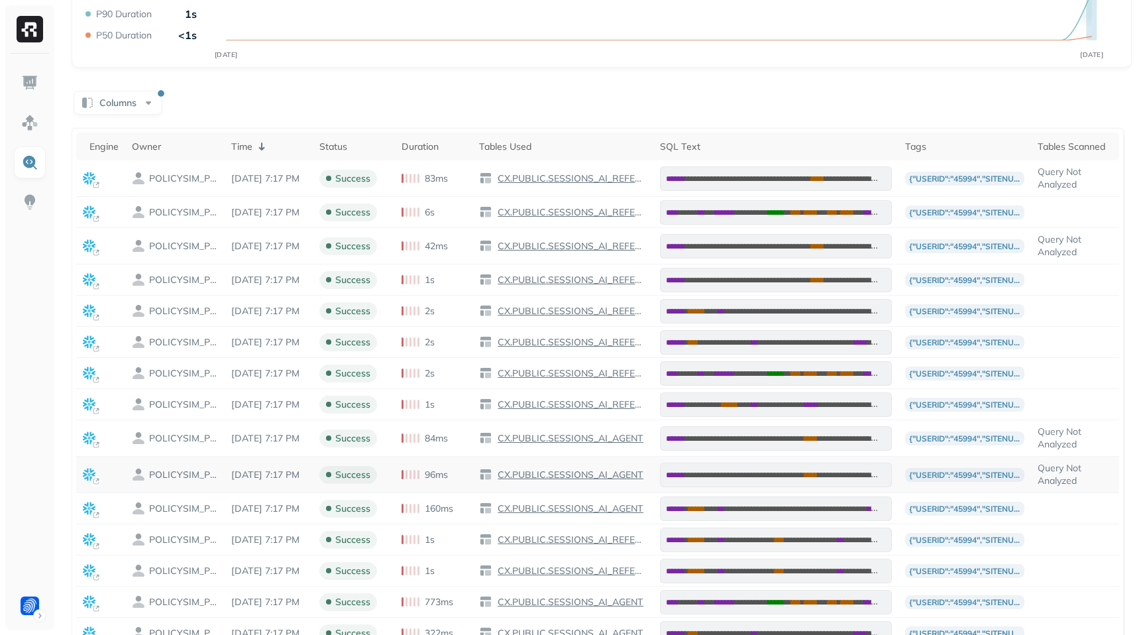
scroll to position [167, 0]
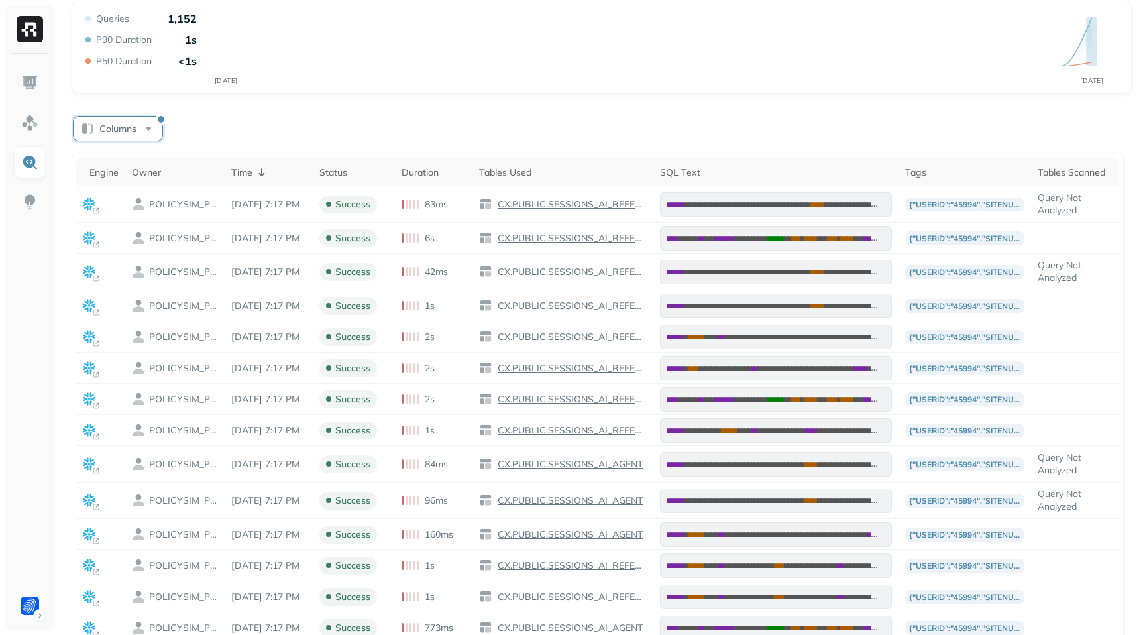
click at [131, 117] on button "Columns" at bounding box center [118, 129] width 89 height 24
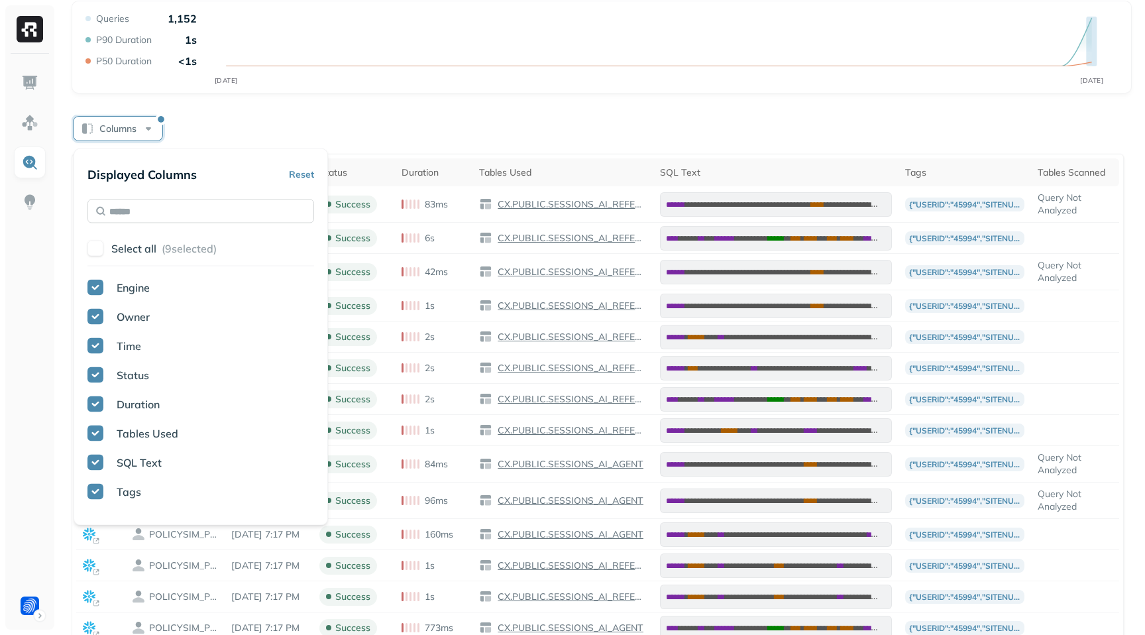
click at [196, 211] on input "text" at bounding box center [200, 211] width 227 height 24
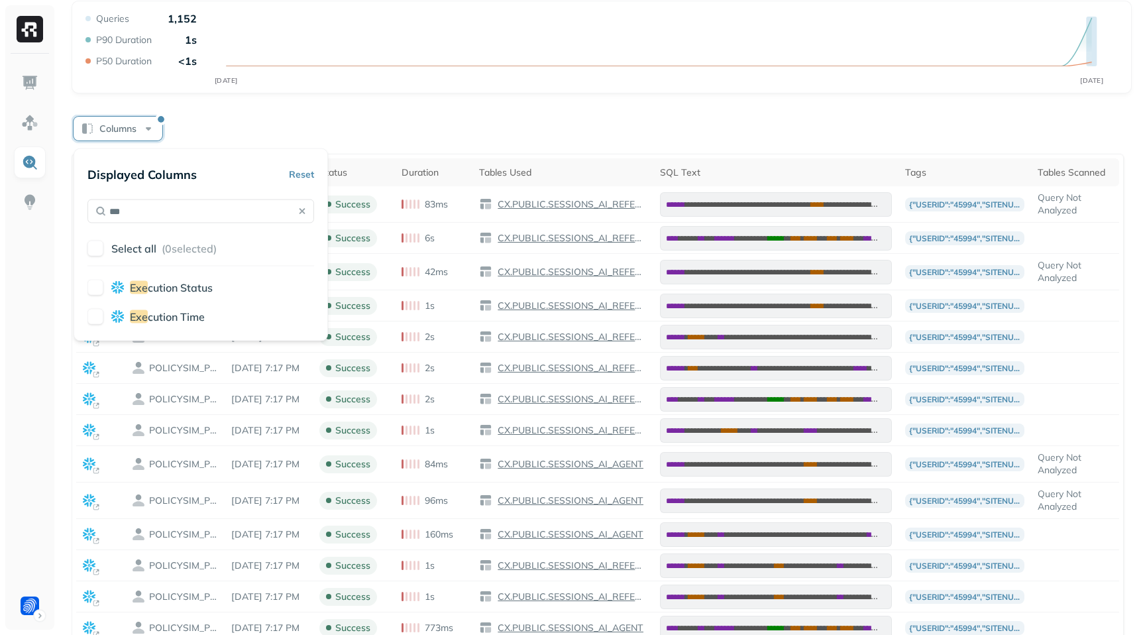
type input "***"
click at [97, 319] on button "button" at bounding box center [95, 317] width 16 height 16
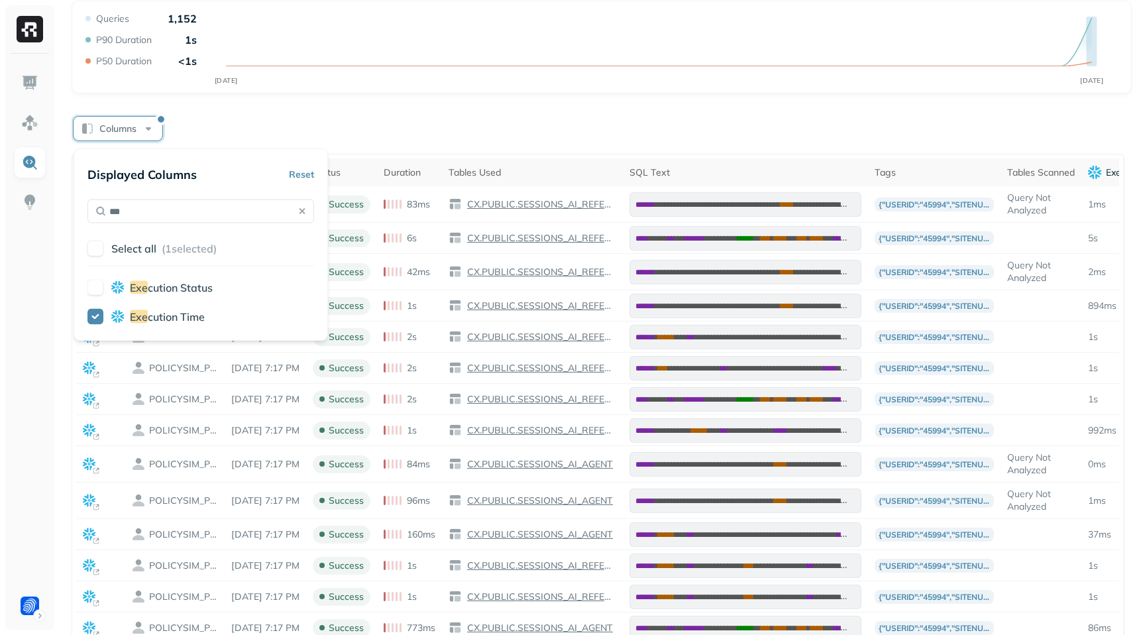
click at [706, 136] on div "Columns" at bounding box center [602, 128] width 1060 height 26
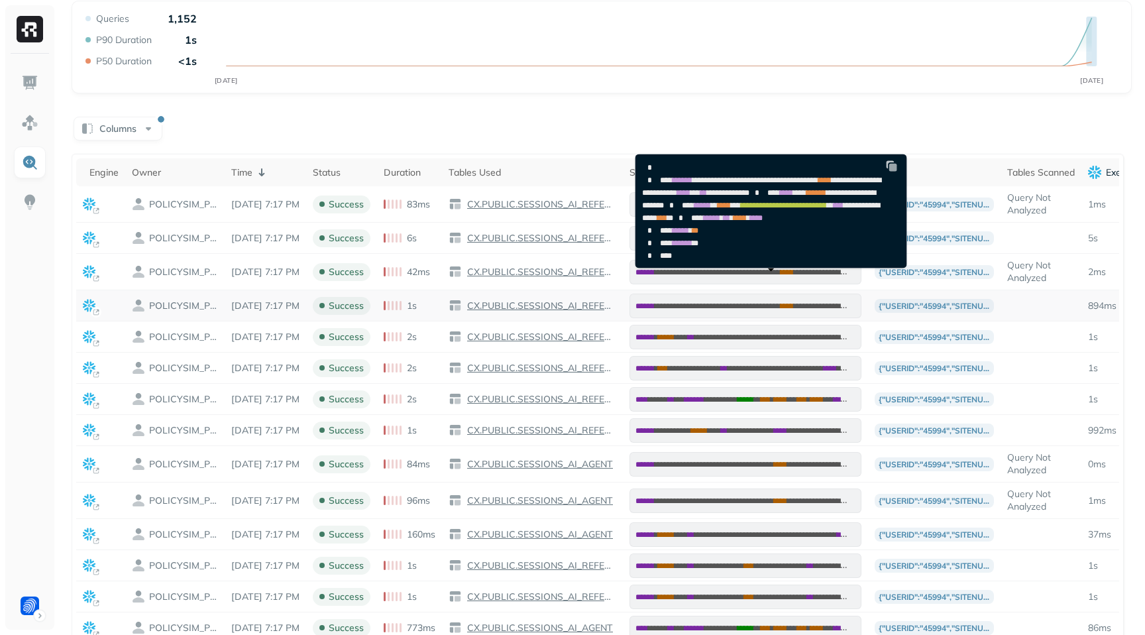
scroll to position [0, 84]
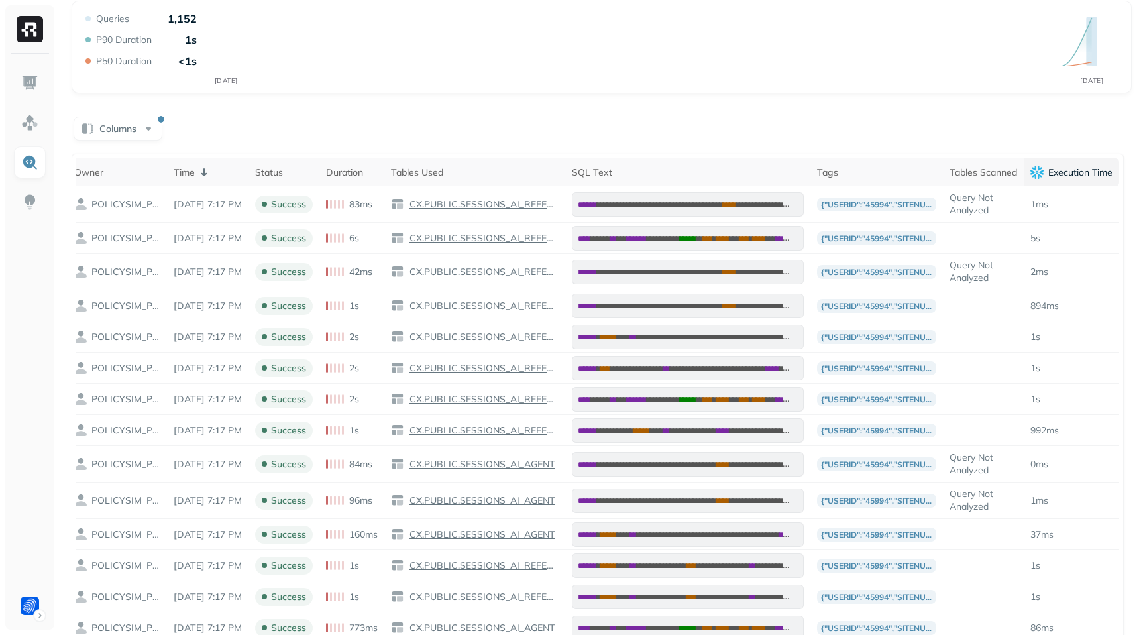
click at [1100, 172] on p "Execution Time" at bounding box center [1080, 172] width 64 height 13
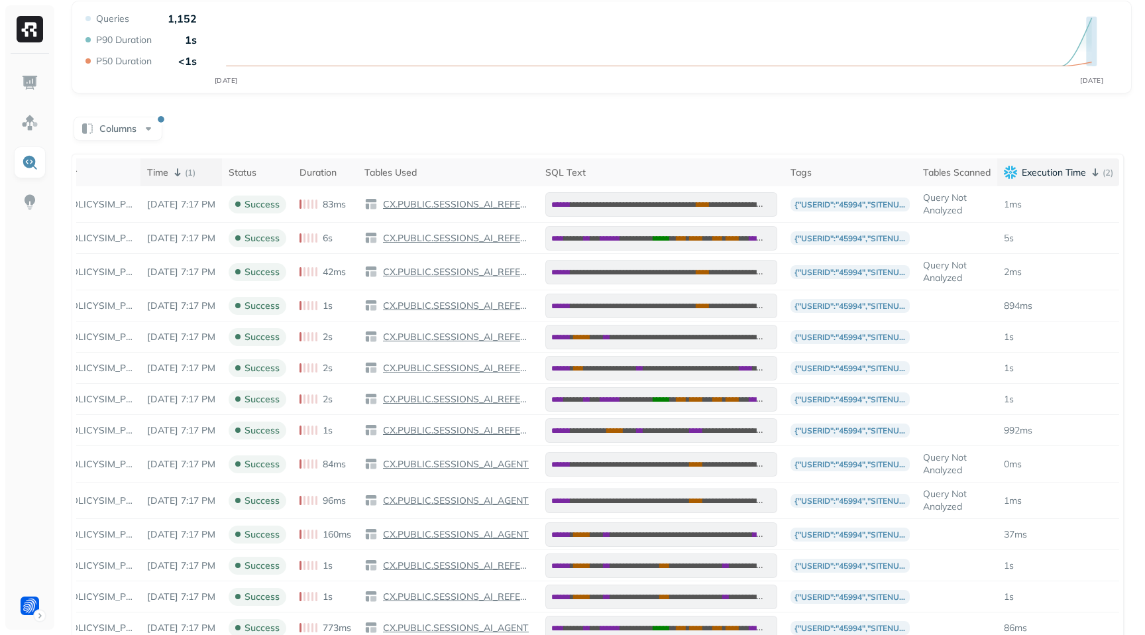
click at [185, 172] on p "( 1 )" at bounding box center [190, 172] width 11 height 13
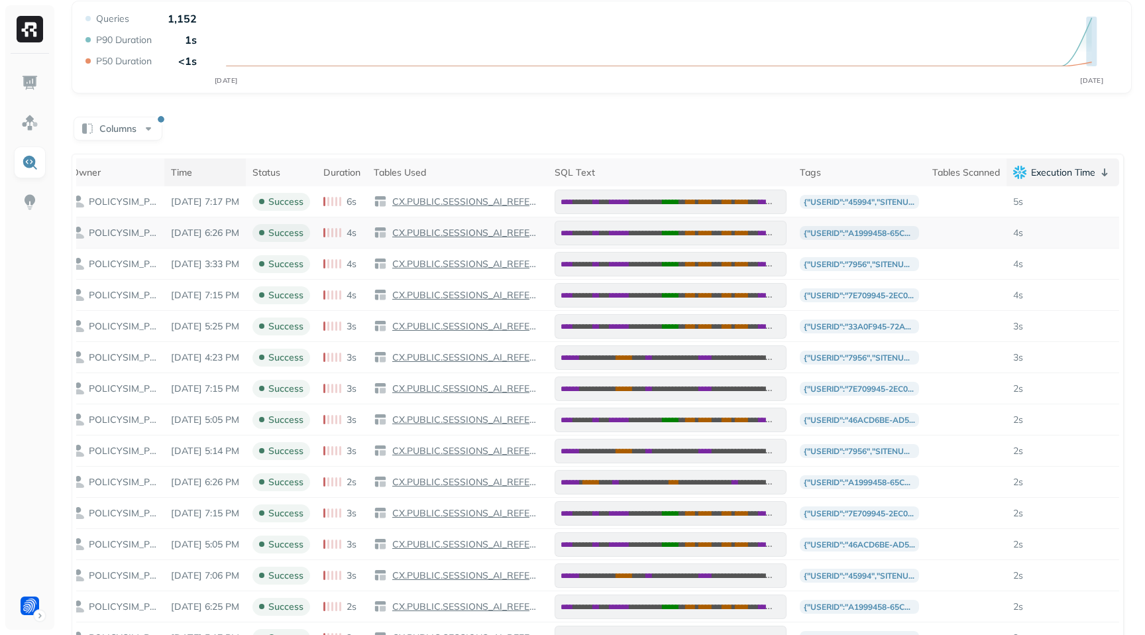
scroll to position [0, 0]
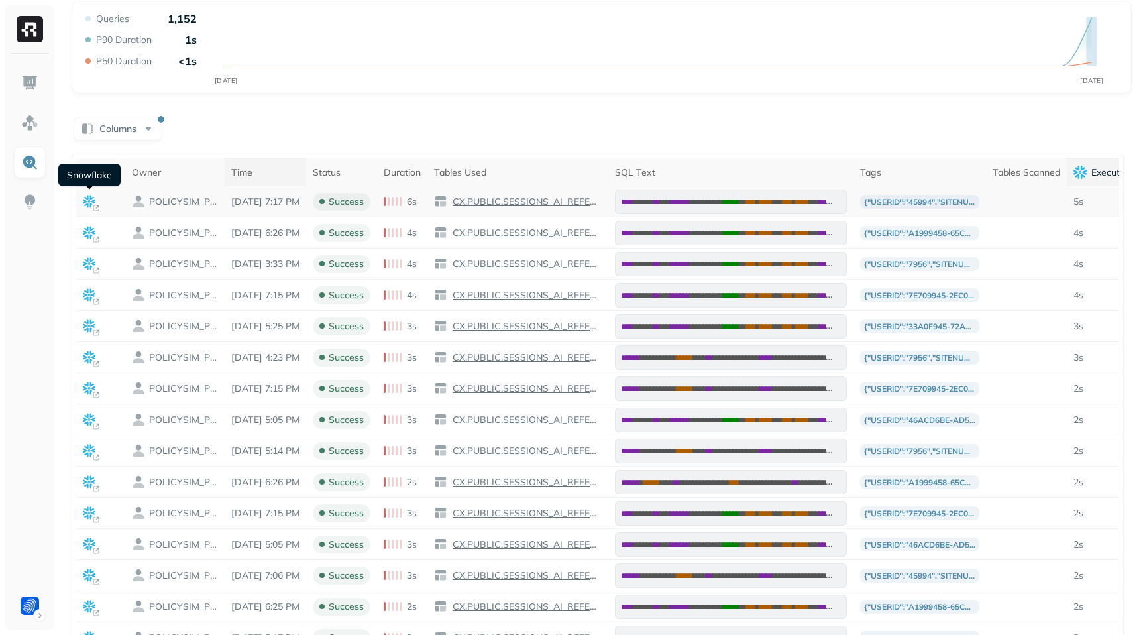
click at [91, 203] on icon at bounding box center [96, 208] width 11 height 11
